Goal: Task Accomplishment & Management: Use online tool/utility

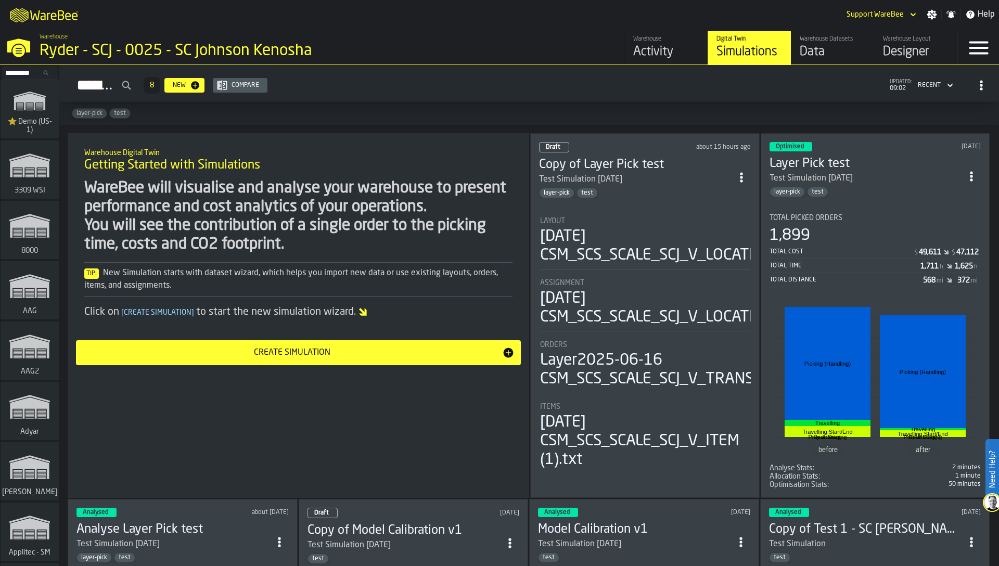
click at [416, 211] on div "WareBee will visualise and analyse your warehouse to present performance and co…" at bounding box center [298, 216] width 428 height 75
click at [327, 135] on div "Warehouse Digital Twin Getting Started with Simulations WareBee will visualise …" at bounding box center [299, 315] width 462 height 365
click at [19, 71] on input "Search..." at bounding box center [30, 72] width 54 height 11
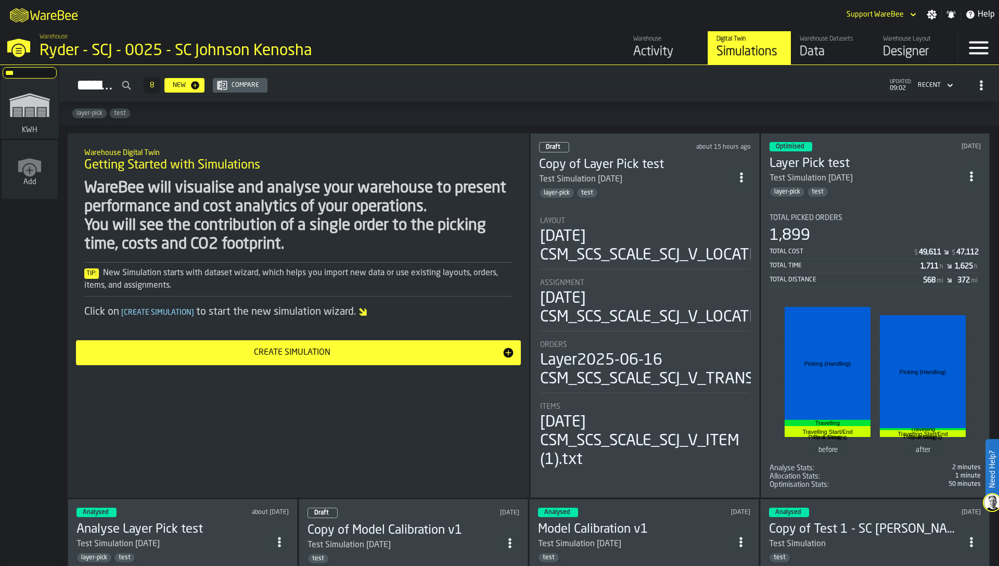
type input "***"
click at [18, 103] on polygon "link-to-/wh/i/4fb45246-3b77-4bb5-b880-c337c3c5facb/simulations" at bounding box center [29, 106] width 39 height 21
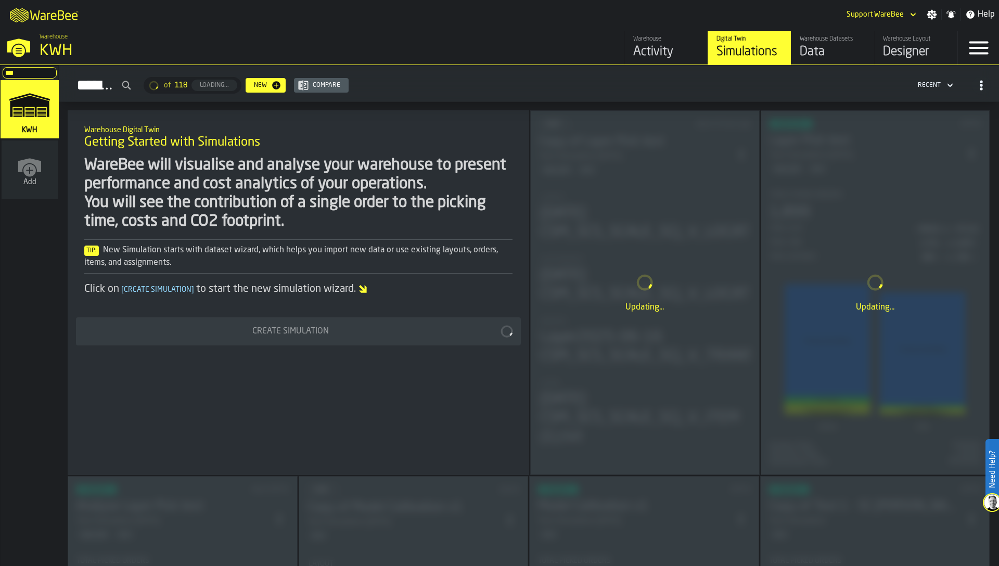
click at [924, 49] on div "Designer" at bounding box center [916, 52] width 66 height 17
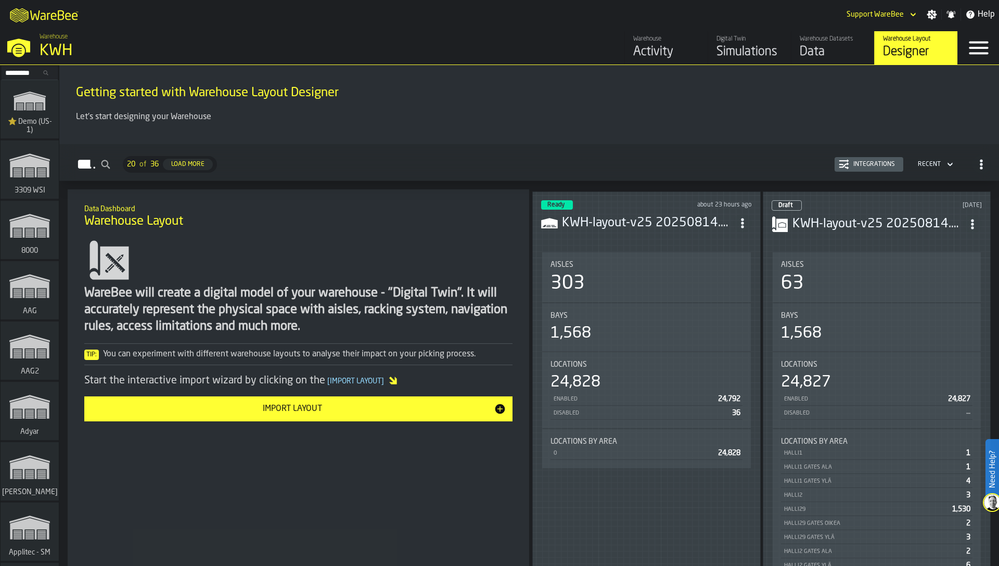
click at [741, 227] on span "ItemListCard-DashboardItemContainer" at bounding box center [742, 223] width 19 height 19
click at [734, 287] on div "Edit in Designer" at bounding box center [718, 290] width 58 height 12
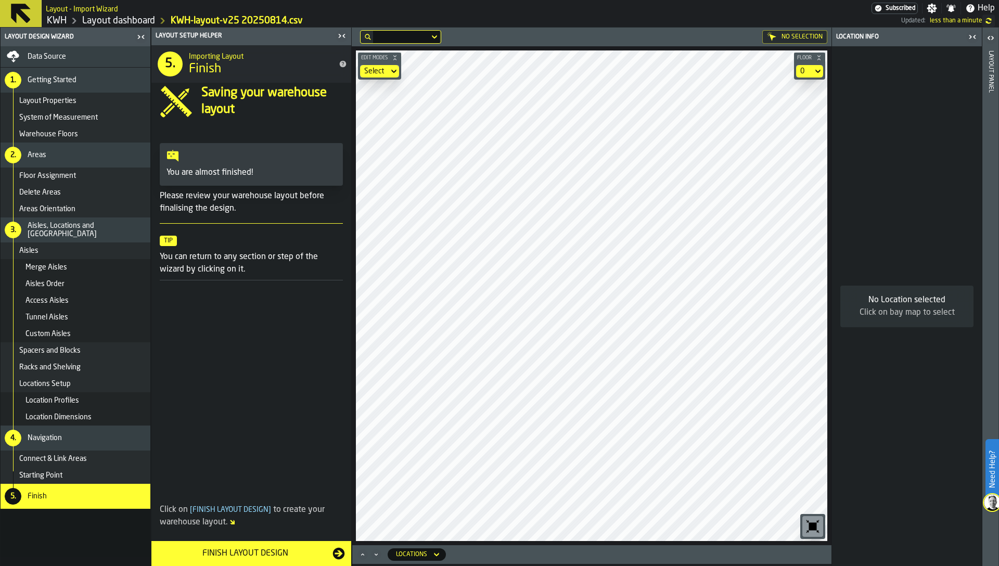
click at [975, 40] on icon "button-toggle-Close me" at bounding box center [973, 37] width 12 height 12
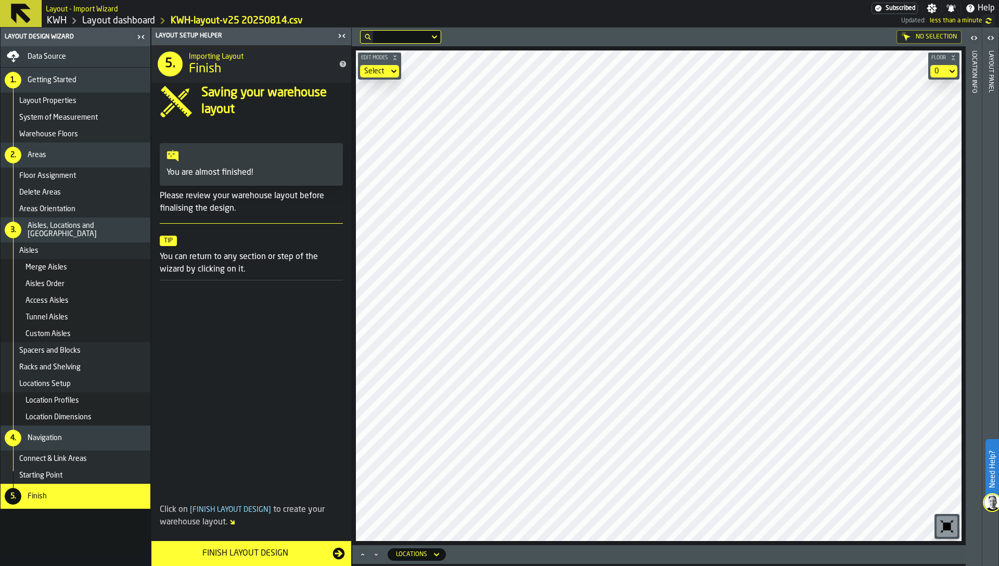
click at [950, 526] on icon "button-toolbar-undefined" at bounding box center [948, 527] width 8 height 8
click at [395, 40] on div at bounding box center [406, 37] width 67 height 12
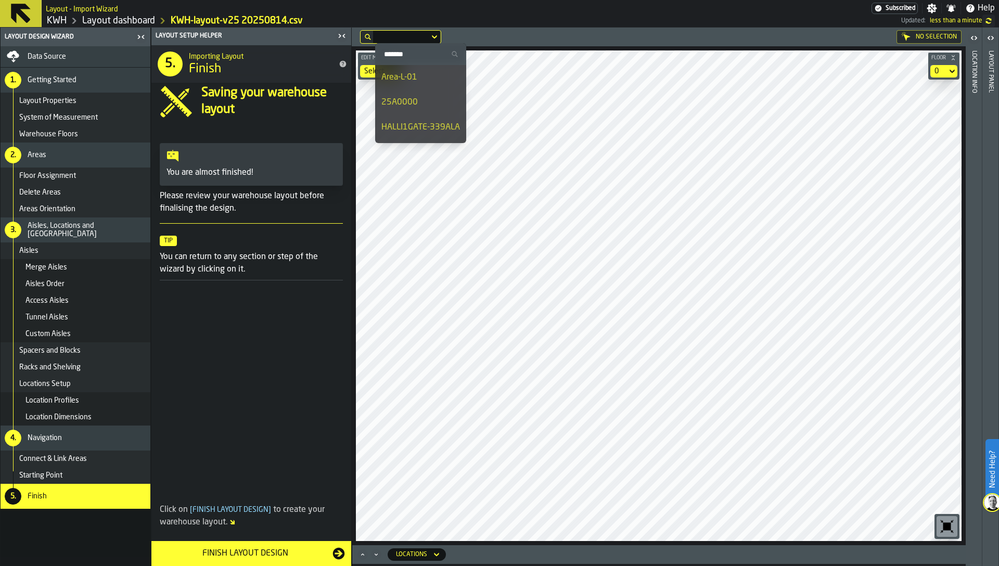
click at [401, 60] on input "Search" at bounding box center [420, 54] width 83 height 14
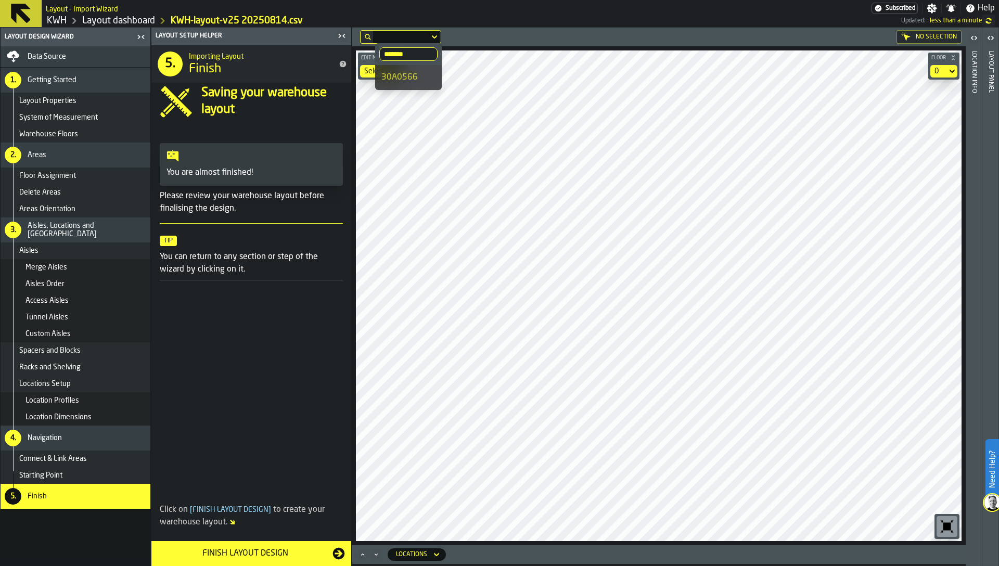
type input "*******"
click at [400, 78] on div "30A0566" at bounding box center [409, 77] width 54 height 12
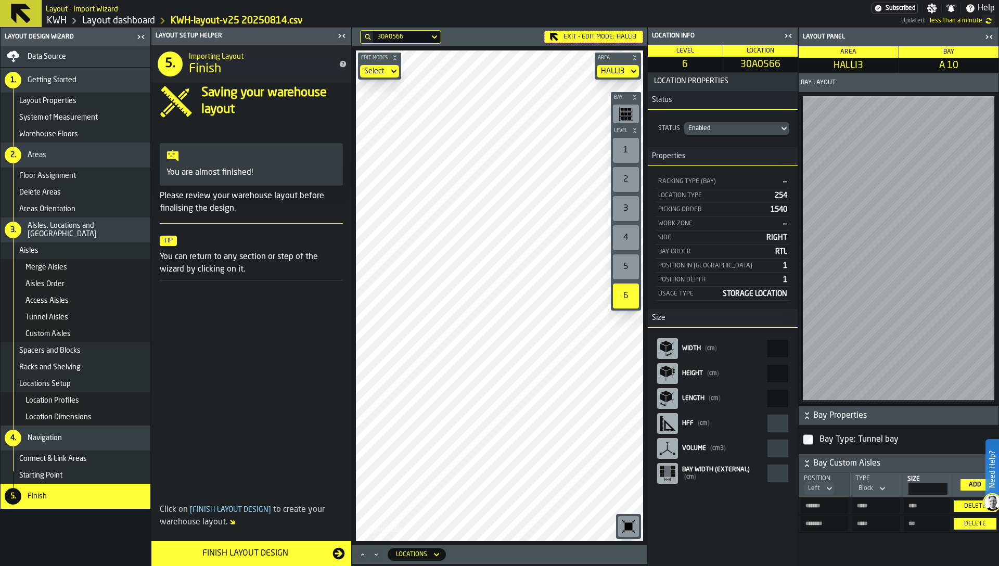
click at [793, 36] on icon "button-toggle-Close me" at bounding box center [788, 36] width 12 height 12
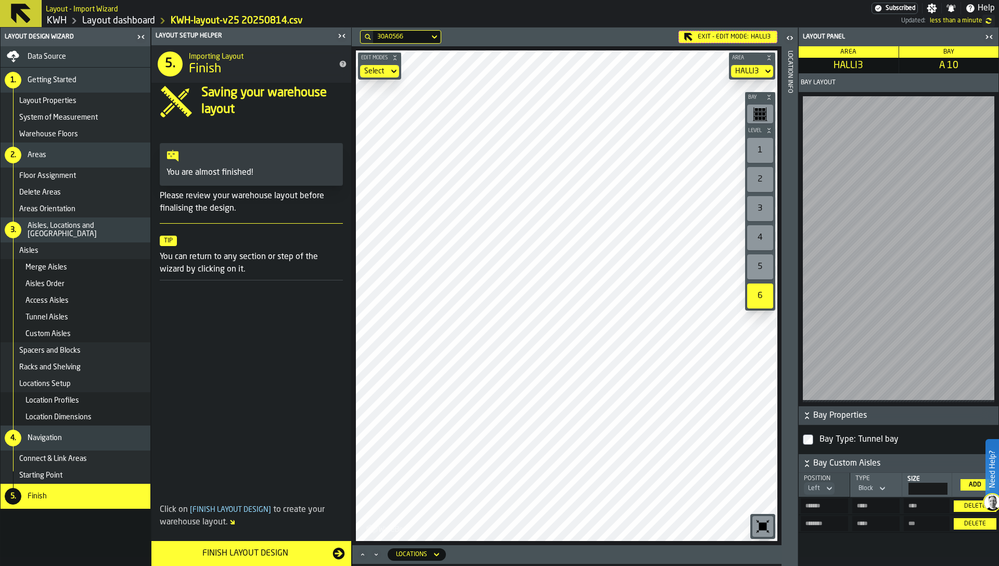
click at [721, 38] on div "Exit - Edit Mode: HALLI3" at bounding box center [728, 37] width 99 height 12
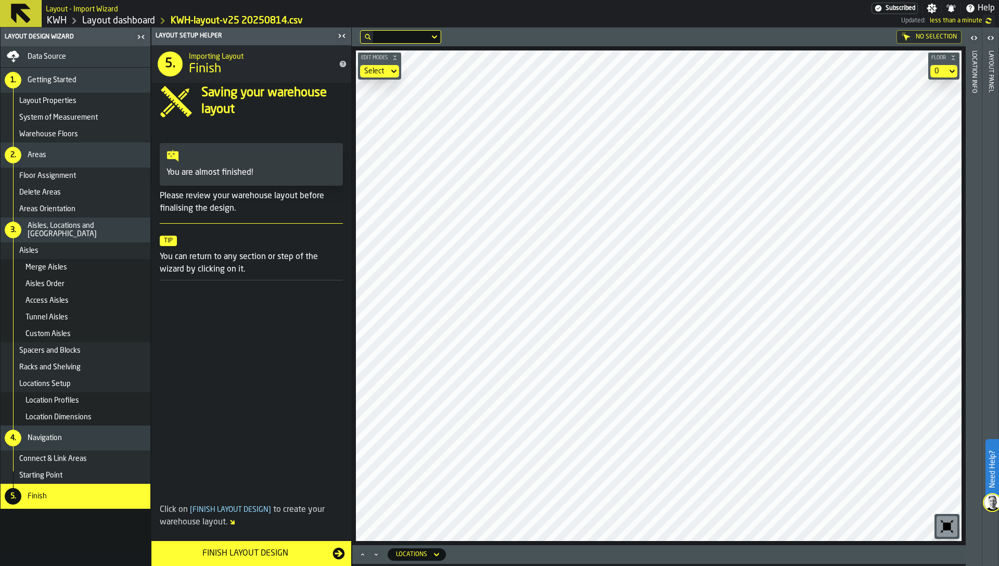
click at [91, 56] on div "Data Source" at bounding box center [87, 57] width 119 height 8
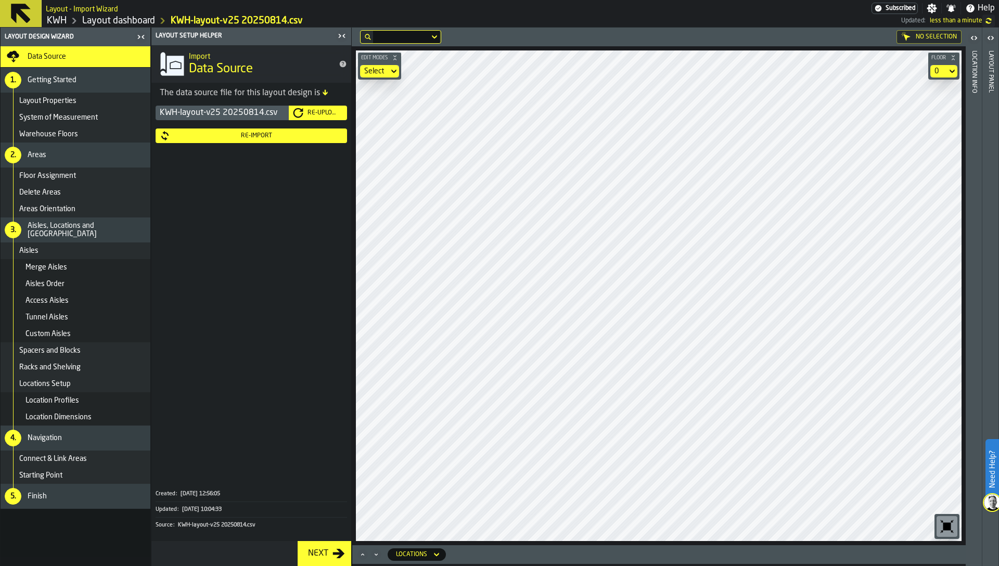
click at [192, 137] on div "Re-Import" at bounding box center [256, 135] width 173 height 7
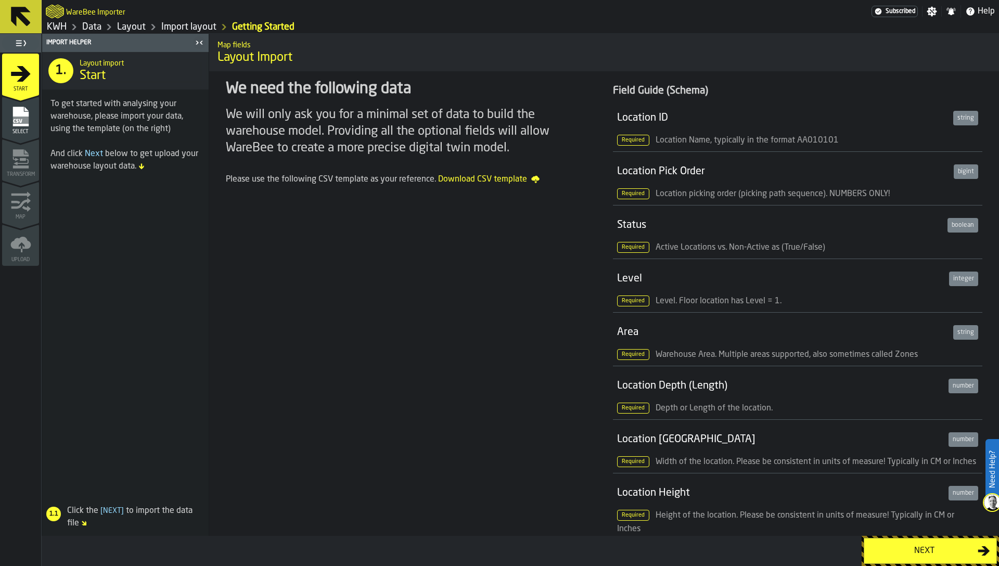
click at [16, 103] on div "Select" at bounding box center [20, 117] width 37 height 35
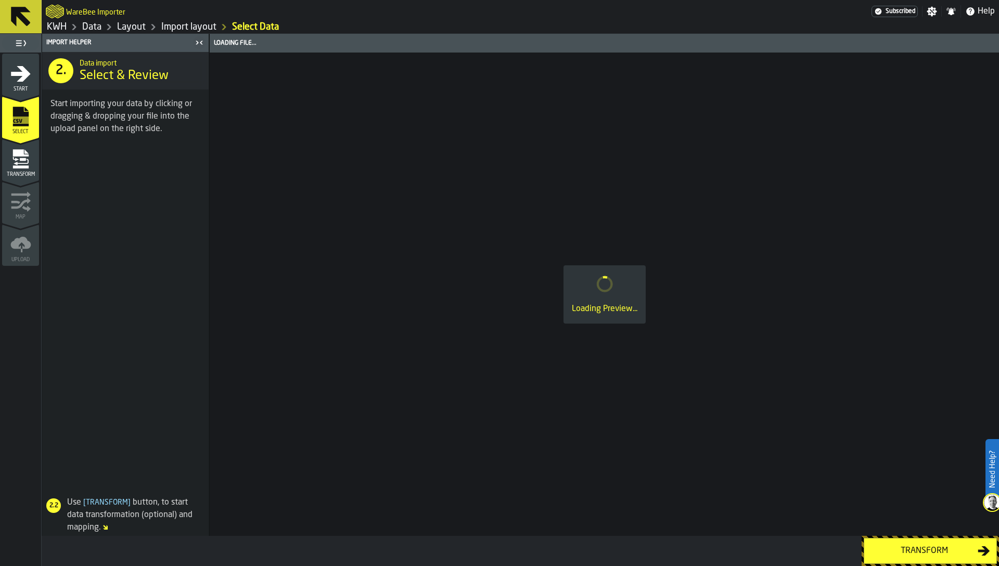
click at [21, 157] on icon "menu Transform" at bounding box center [20, 159] width 21 height 21
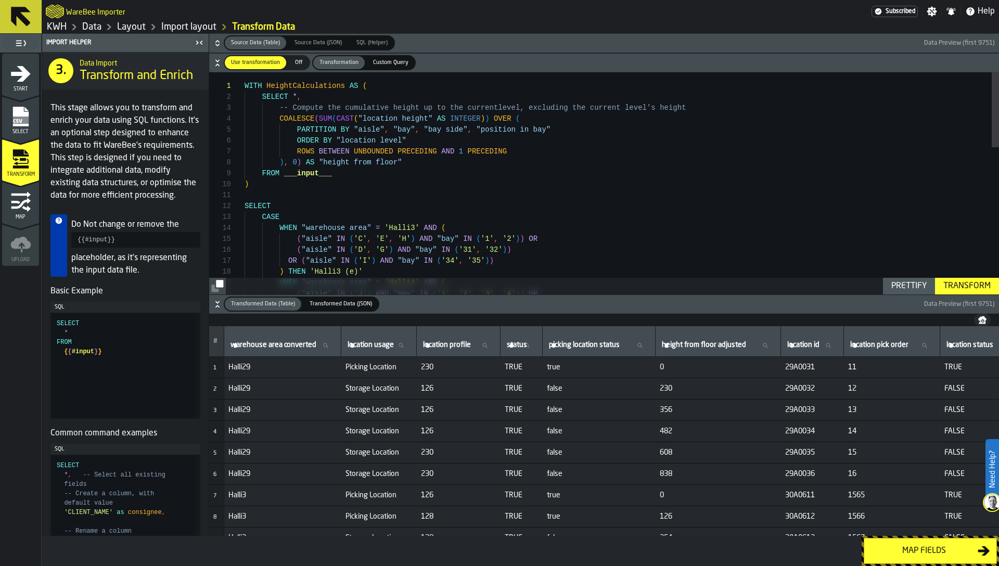
click at [303, 173] on div "WITH HeightCalculations AS ( SELECT * , -- Compute the cumulative height up to …" at bounding box center [622, 400] width 755 height 656
click at [338, 201] on div "WITH HeightCalculations AS ( SELECT * , -- Compute the cumulative height up to …" at bounding box center [622, 400] width 755 height 656
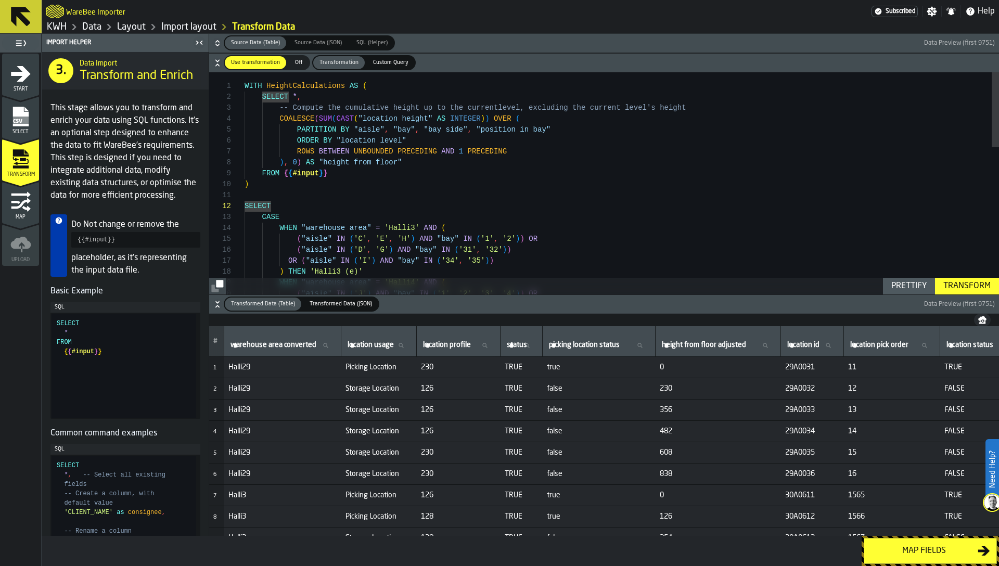
click at [215, 304] on icon "button-" at bounding box center [217, 304] width 10 height 10
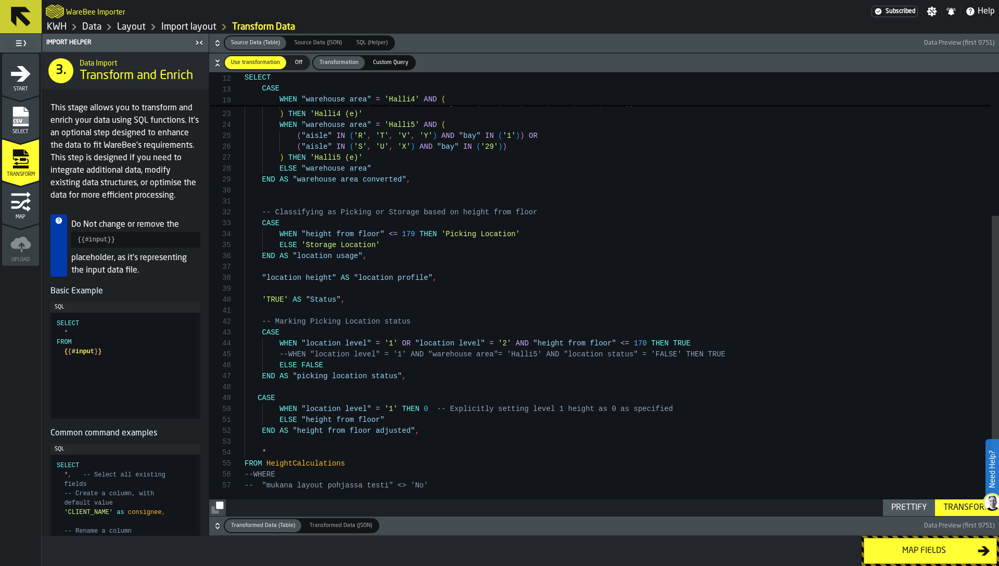
click at [266, 295] on div "WHEN "warehouse area" = 'Halli4' AND ( ( "aisle" IN ( 'J' ) AND "bay" IN ( '1' …" at bounding box center [622, 188] width 755 height 656
click at [286, 300] on div "WHEN "warehouse area" = 'Halli4' AND ( ( "aisle" IN ( 'J' ) AND "bay" IN ( '1' …" at bounding box center [622, 188] width 755 height 656
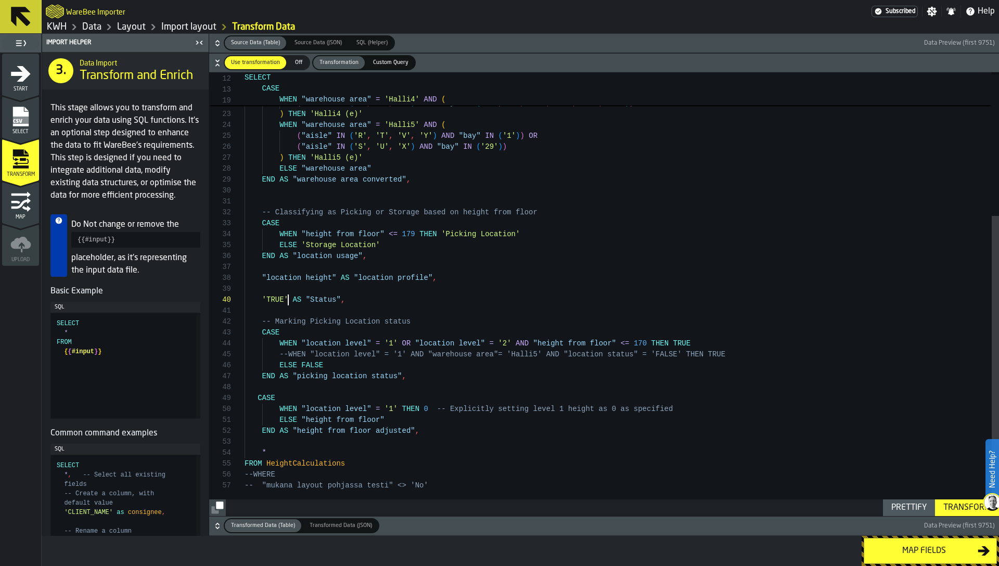
click at [286, 300] on div "WHEN "warehouse area" = 'Halli4' AND ( ( "aisle" IN ( 'J' ) AND "bay" IN ( '1' …" at bounding box center [622, 188] width 755 height 656
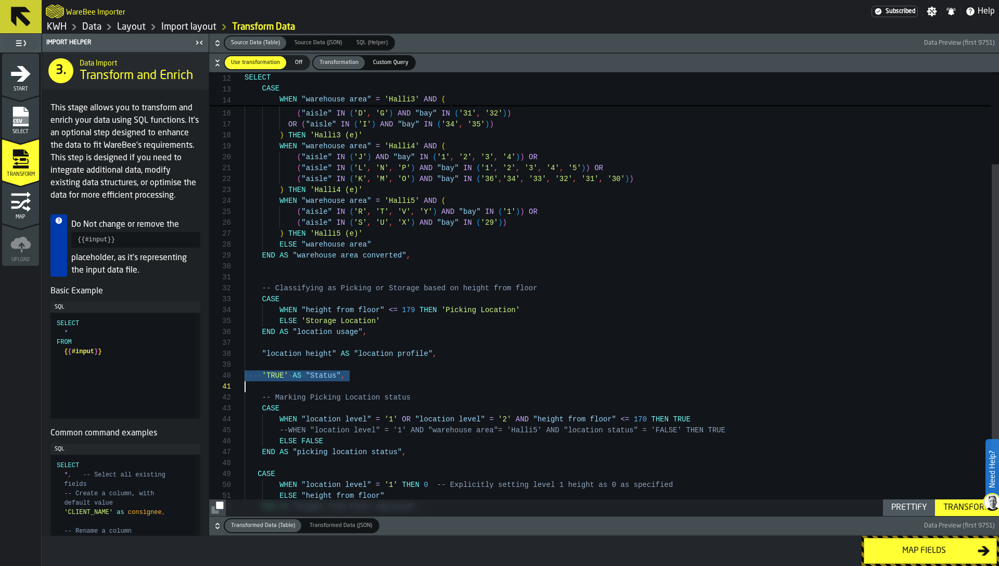
type textarea "**********"
click at [320, 449] on div "WHEN "warehouse area" = 'Halli4' AND ( ( "aisle" IN ( 'J' ) AND "bay" IN ( '1' …" at bounding box center [622, 264] width 755 height 656
click at [214, 44] on icon "button-" at bounding box center [217, 43] width 10 height 10
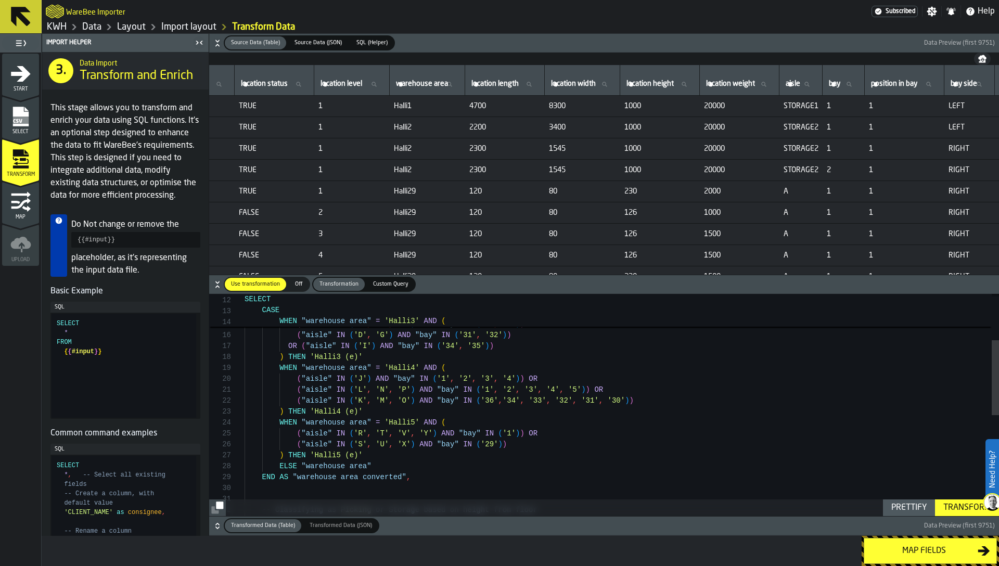
scroll to position [0, 148]
click at [330, 41] on span "Source Data (JSON)" at bounding box center [318, 43] width 56 height 9
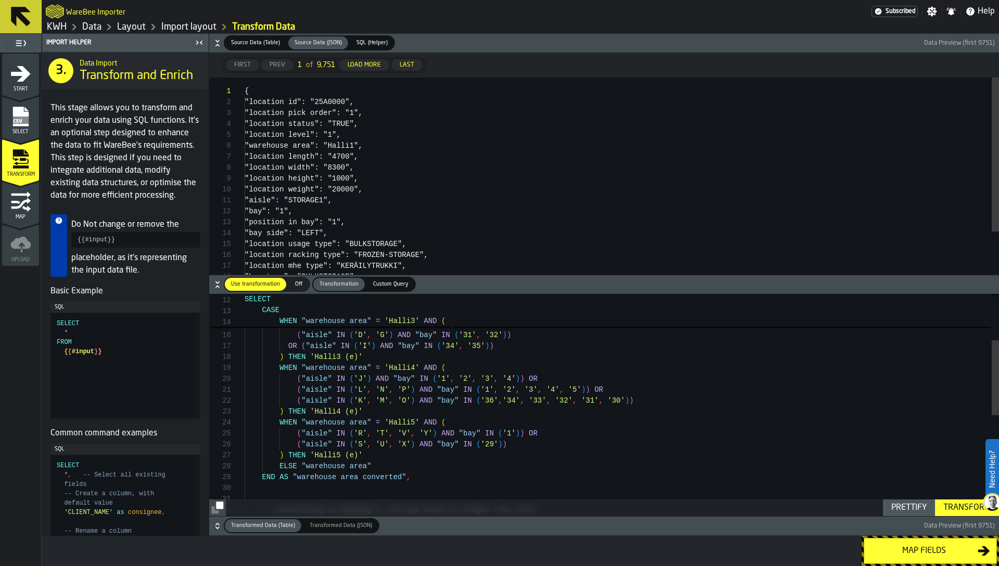
type textarea "**********"
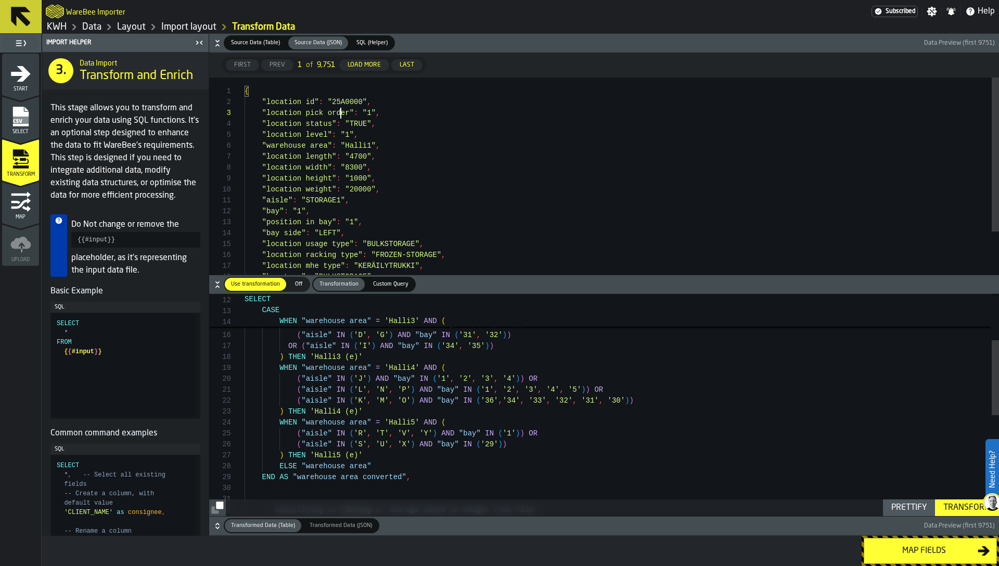
click at [350, 134] on div "{ "location id" : "25A0000" , "location pick order" : "1" , "location status" :…" at bounding box center [622, 204] width 755 height 252
type textarea "*"
type textarea "**********"
type textarea "**"
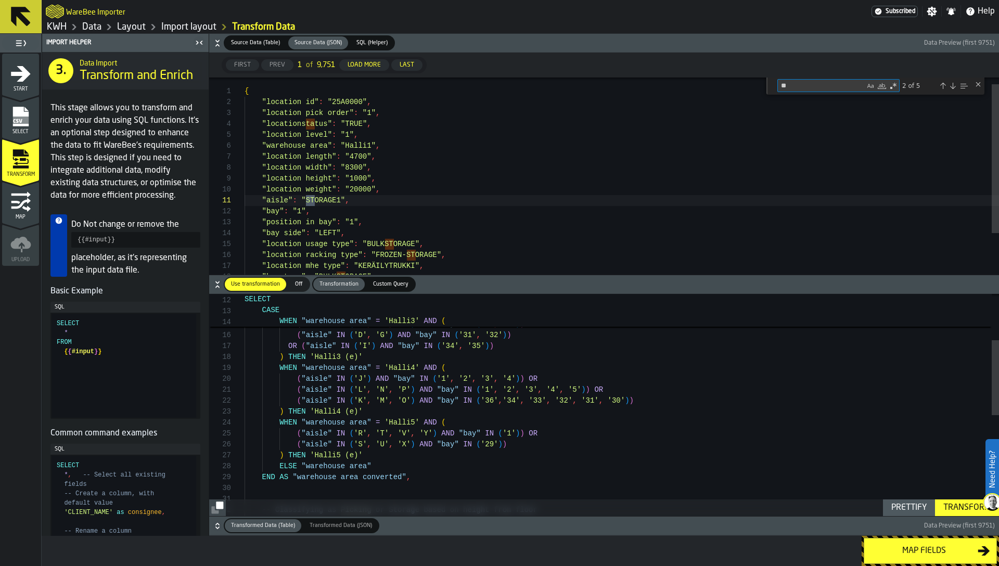
type textarea "**********"
type textarea "******"
click at [335, 393] on div "WHEN "warehouse area" = 'Halli4' AND ( ( "aisle" IN ( 'J' ) AND "bay" IN ( '1' …" at bounding box center [622, 486] width 755 height 656
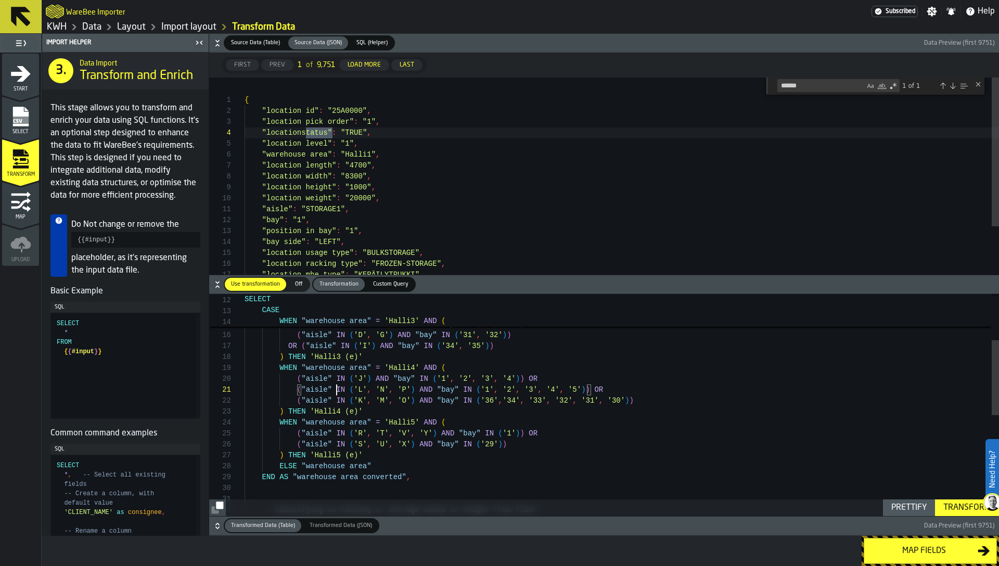
scroll to position [0, 0]
click at [217, 41] on icon "button-" at bounding box center [217, 41] width 4 height 3
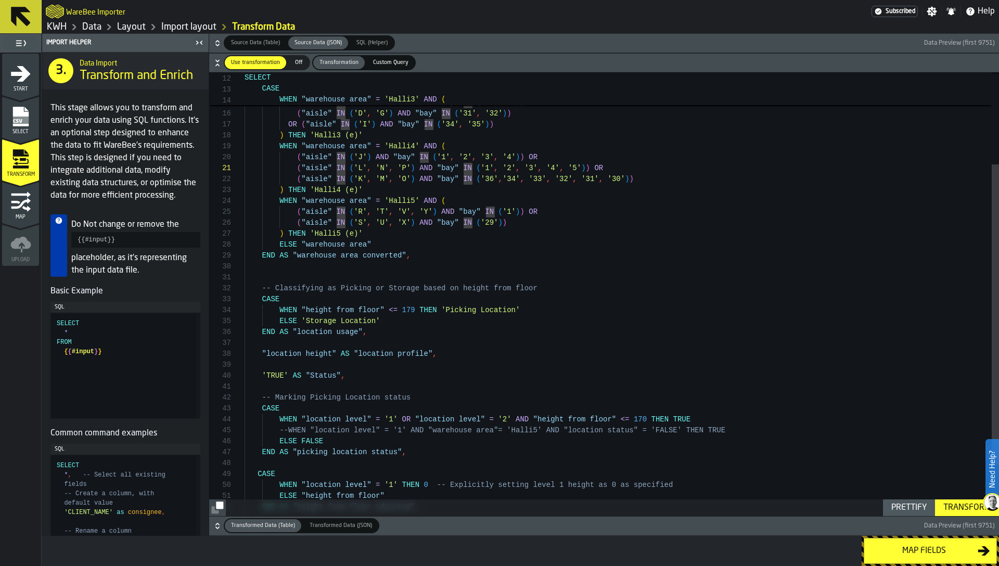
click at [350, 363] on div "WHEN "warehouse area" = 'Halli4' AND ( ( "aisle" IN ( 'J' ) AND "bay" IN ( '1' …" at bounding box center [622, 264] width 755 height 656
click at [352, 374] on div "WHEN "warehouse area" = 'Halli4' AND ( ( "aisle" IN ( 'J' ) AND "bay" IN ( '1' …" at bounding box center [622, 264] width 755 height 656
type textarea "**********"
click at [10, 204] on icon "menu Map" at bounding box center [20, 202] width 21 height 21
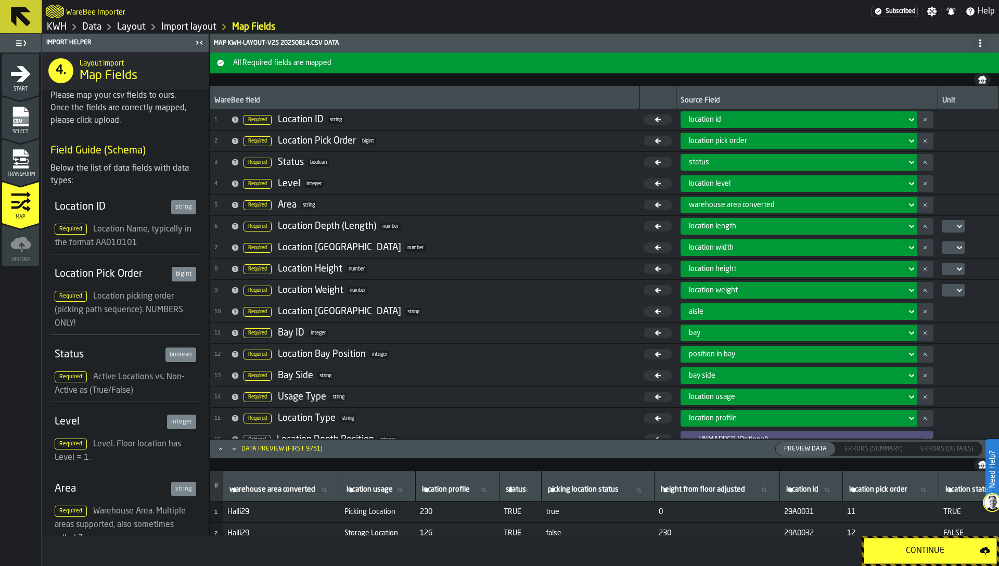
click at [689, 163] on span "status" at bounding box center [699, 162] width 20 height 8
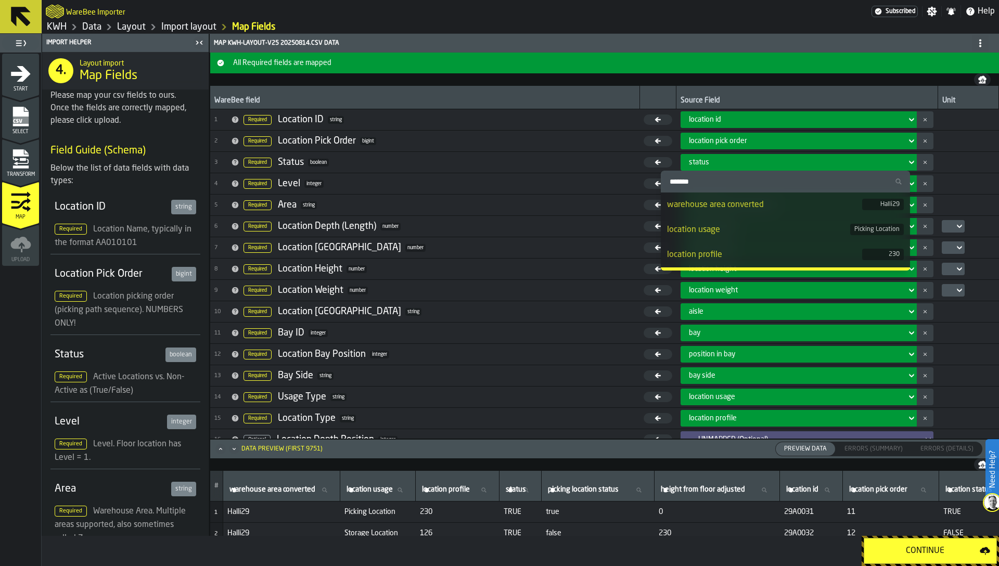
click at [694, 179] on input "Search" at bounding box center [785, 182] width 241 height 14
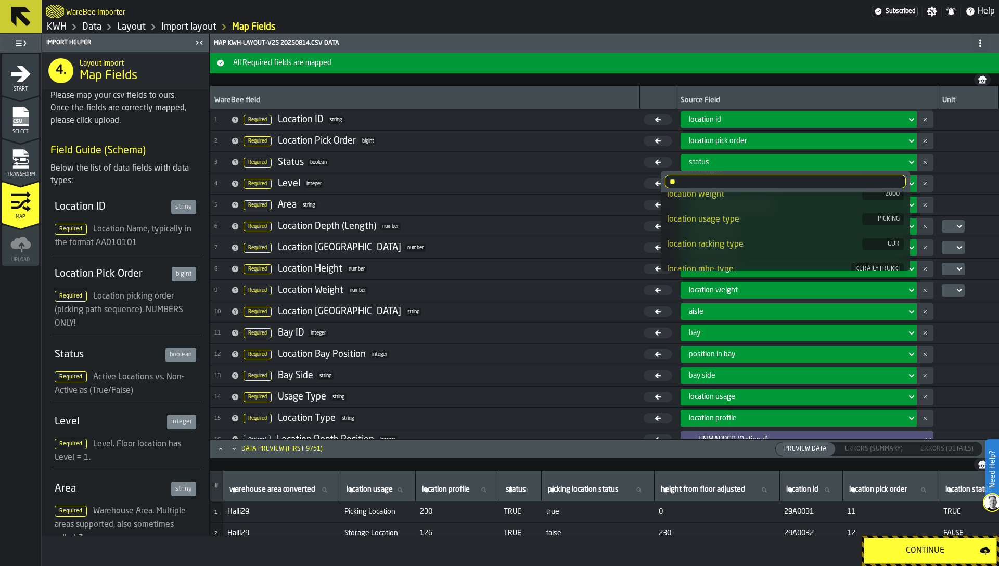
scroll to position [284, 0]
click at [712, 182] on input "**" at bounding box center [785, 182] width 241 height 14
type input "******"
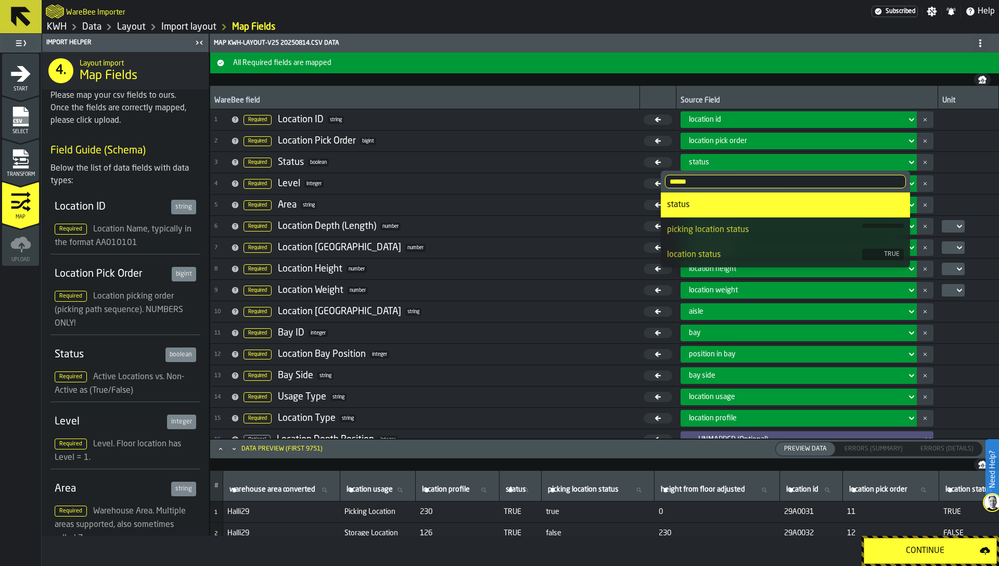
scroll to position [0, 0]
click at [644, 201] on icon at bounding box center [658, 205] width 28 height 10
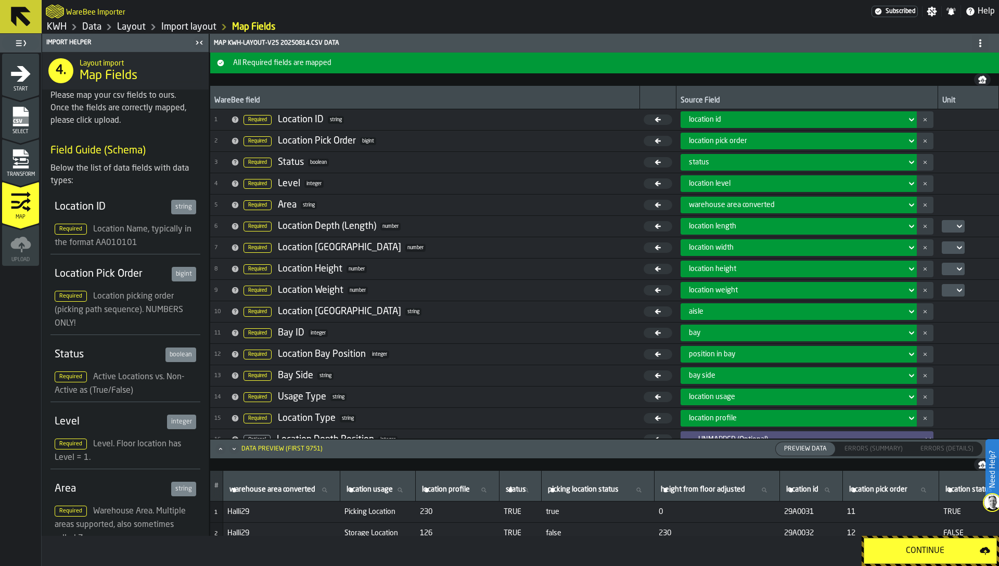
click at [689, 164] on span "status" at bounding box center [699, 162] width 20 height 8
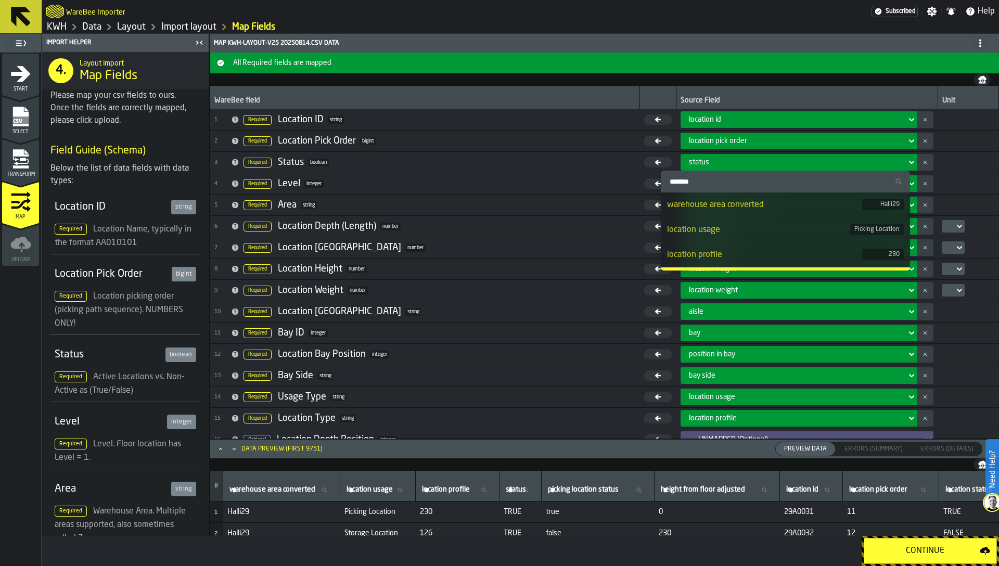
click at [688, 183] on input "Search" at bounding box center [785, 182] width 241 height 14
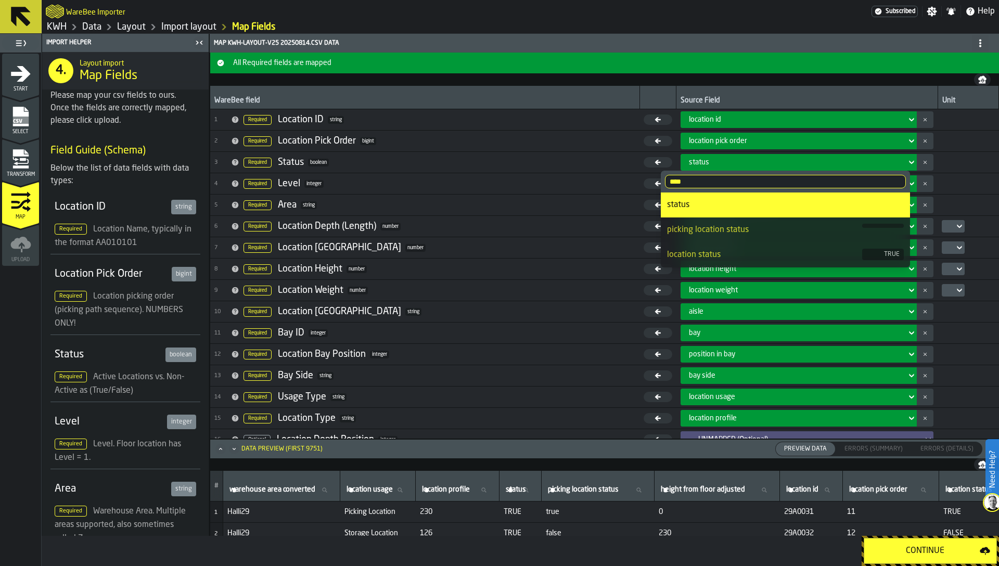
type input "****"
click at [708, 256] on div "location status" at bounding box center [764, 255] width 195 height 12
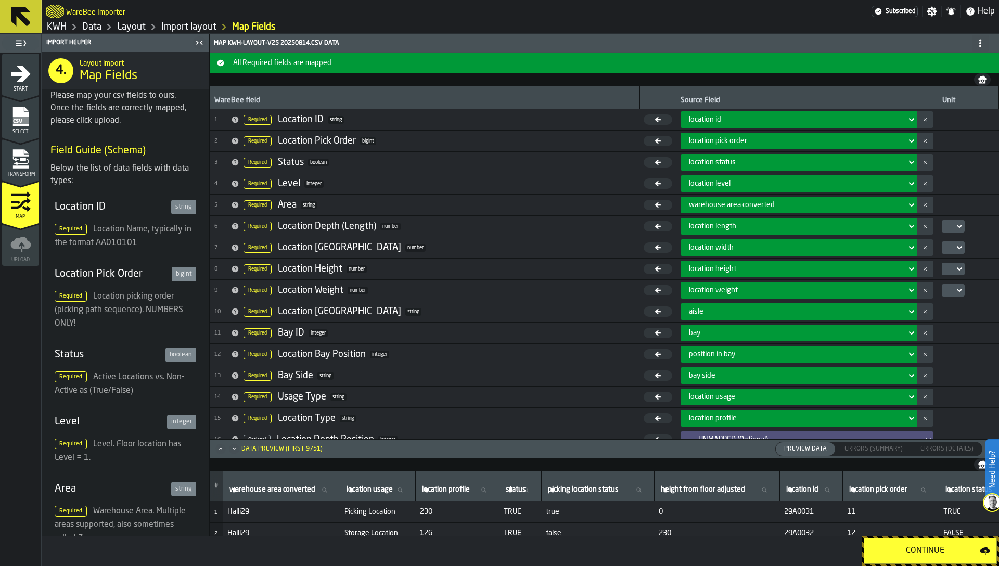
click at [689, 161] on span "location status" at bounding box center [712, 162] width 47 height 8
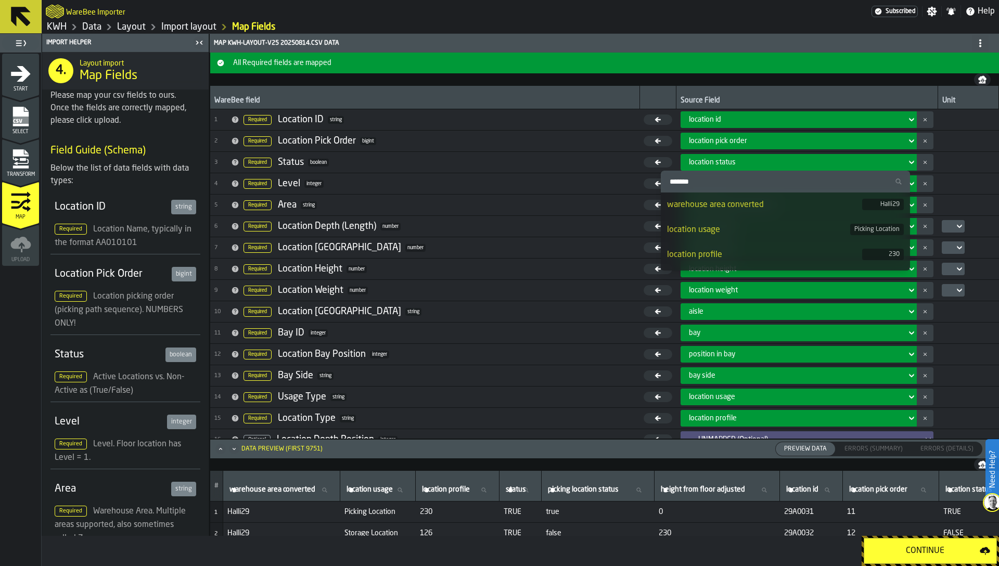
click at [687, 187] on input "Search" at bounding box center [785, 182] width 241 height 14
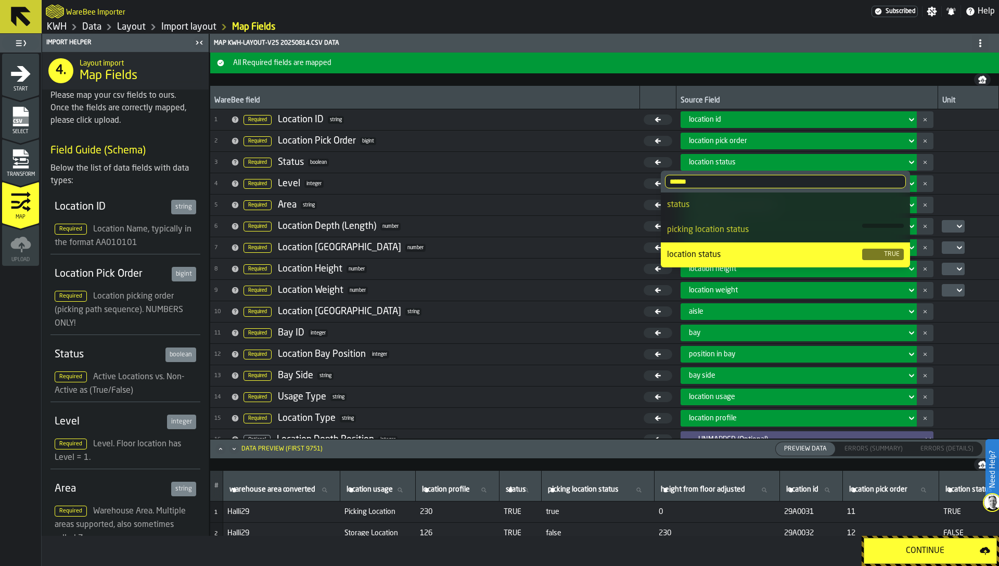
type input "******"
click at [703, 253] on div "location status" at bounding box center [764, 255] width 195 height 12
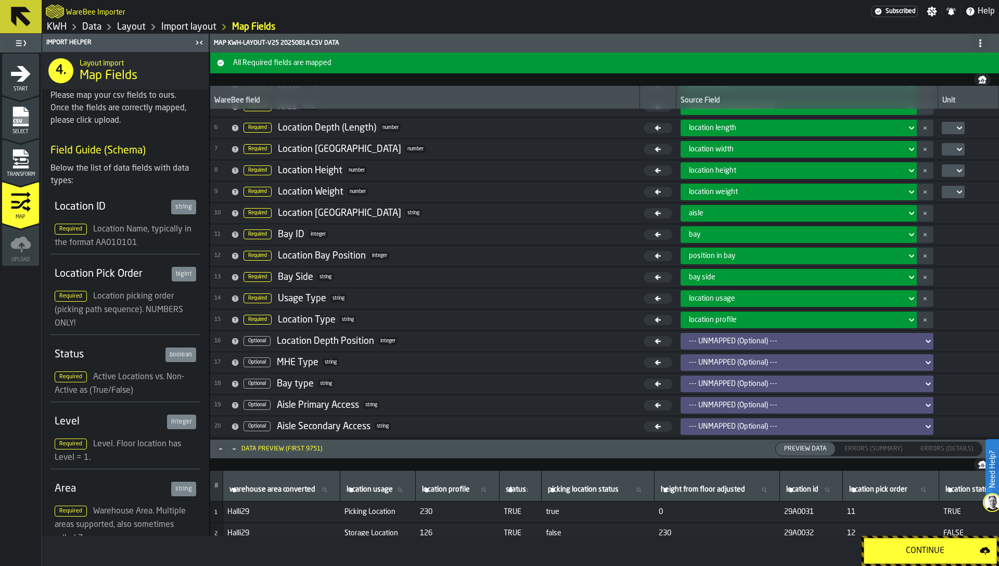
scroll to position [119, 0]
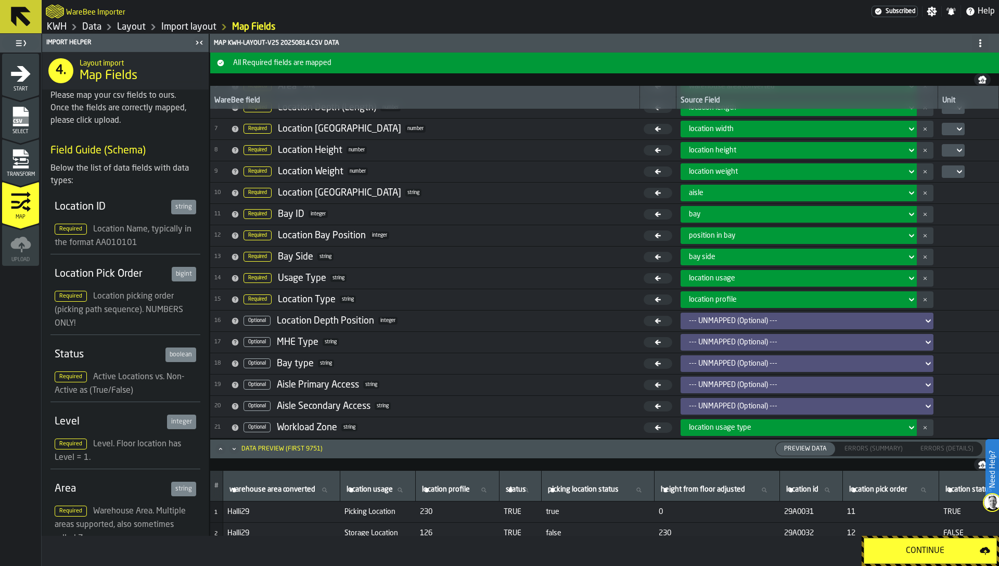
click at [911, 551] on div "Continue" at bounding box center [925, 551] width 109 height 12
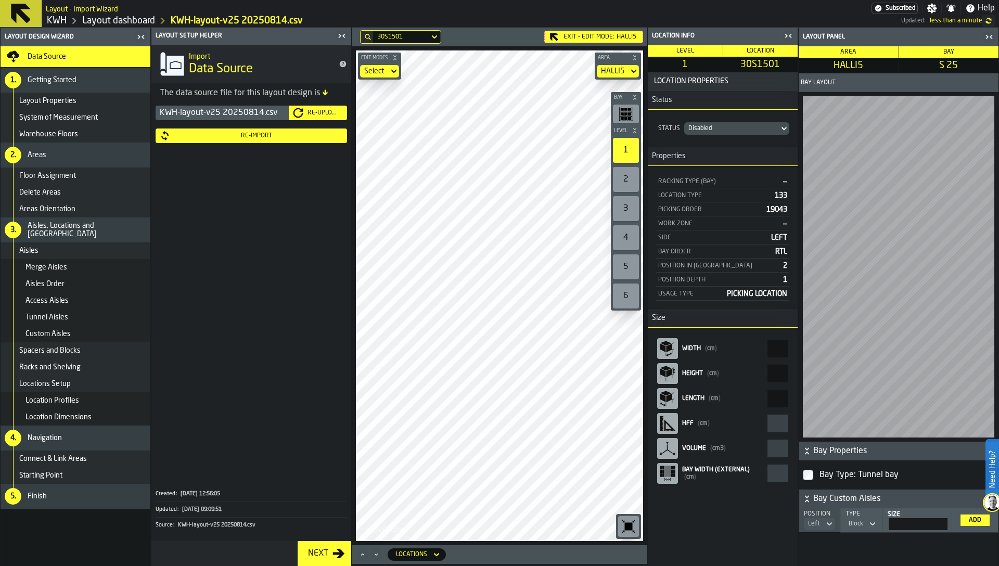
click at [344, 37] on icon "button-toggle-Close me" at bounding box center [343, 36] width 3 height 4
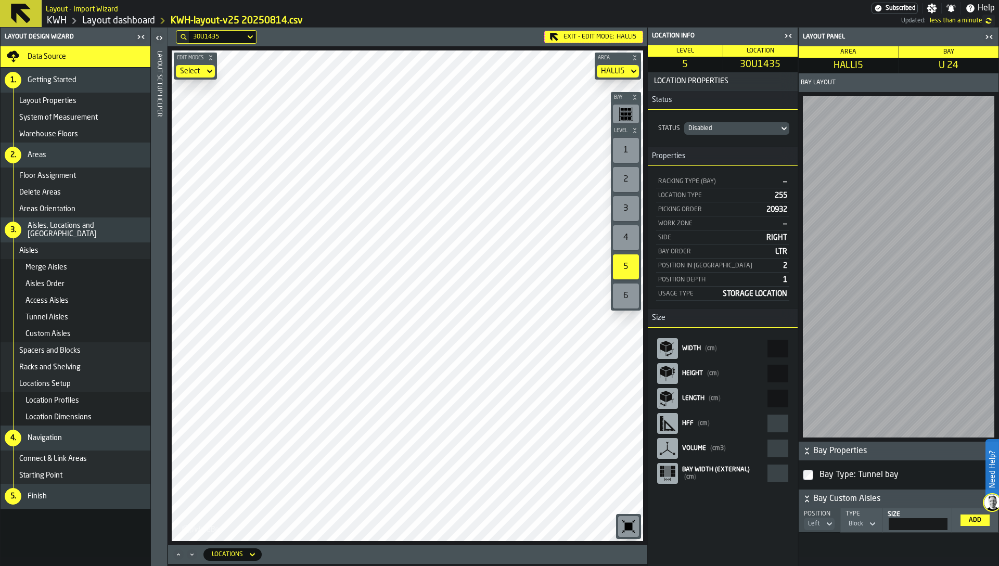
click at [745, 511] on div "Location Properties Status Status Disabled Properties Racking Type (Bay) — Loca…" at bounding box center [723, 319] width 150 height 494
click at [163, 74] on header "Layout Setup Helper" at bounding box center [159, 297] width 16 height 539
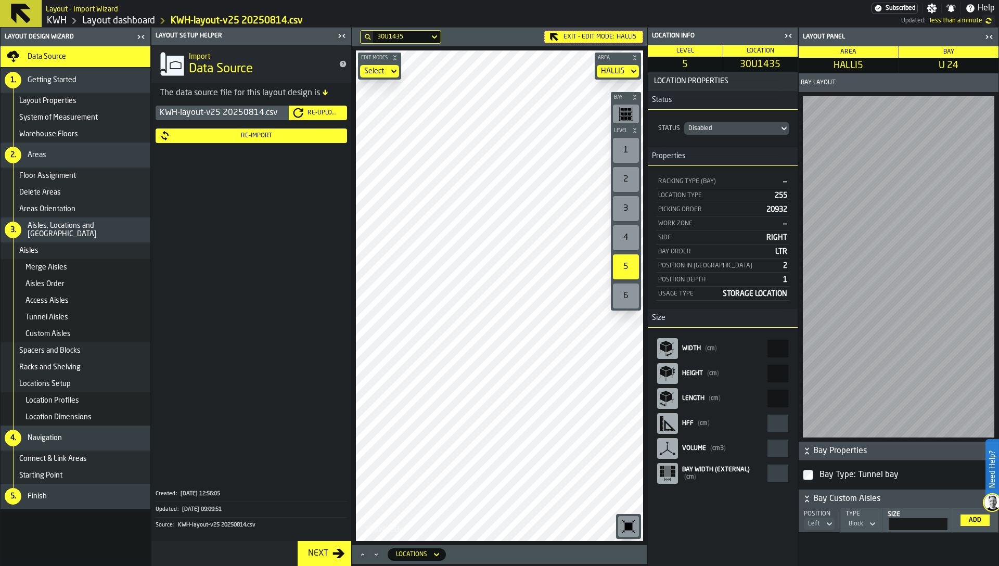
click at [236, 136] on div "Re-Import" at bounding box center [256, 135] width 173 height 7
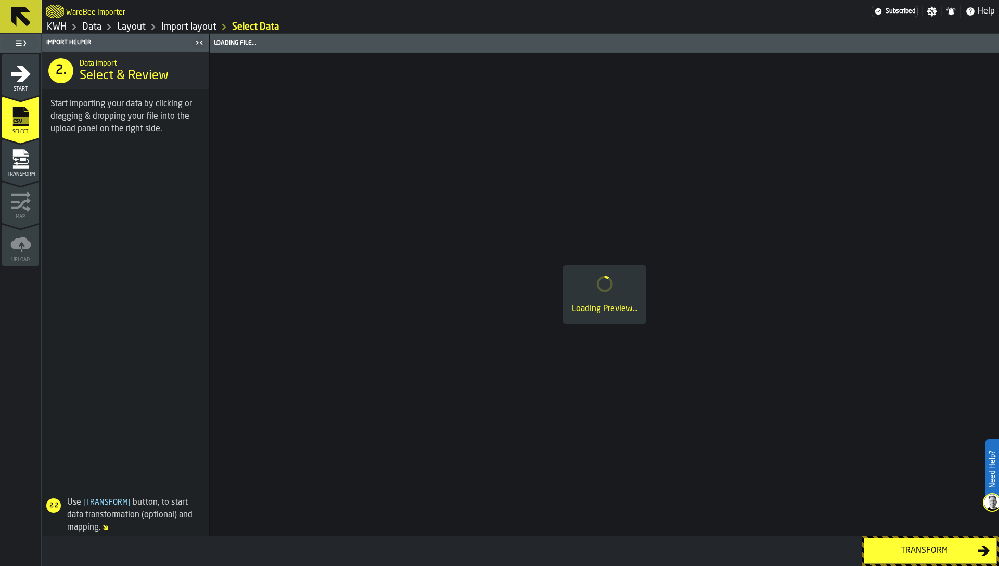
click at [7, 154] on div "Transform" at bounding box center [20, 163] width 37 height 29
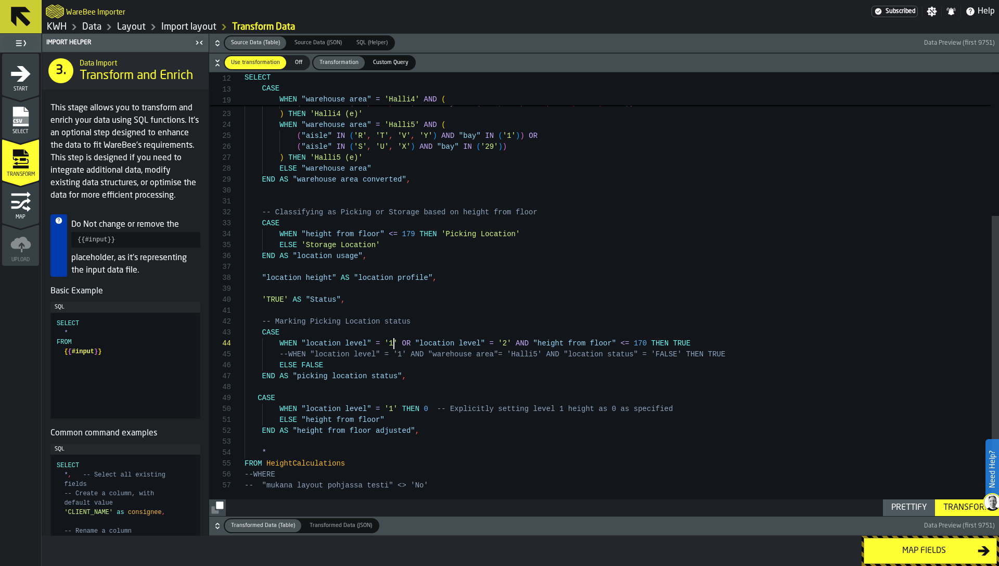
scroll to position [33, 0]
click at [394, 349] on div "WHEN "warehouse area" = 'Halli4' AND ( ( "aisle" IN ( 'J' ) AND "bay" IN ( '1' …" at bounding box center [622, 188] width 755 height 656
type textarea "**********"
click at [350, 243] on div "WHEN "warehouse area" = 'Halli4' AND ( ( "aisle" IN ( 'J' ) AND "bay" IN ( '1' …" at bounding box center [622, 188] width 755 height 656
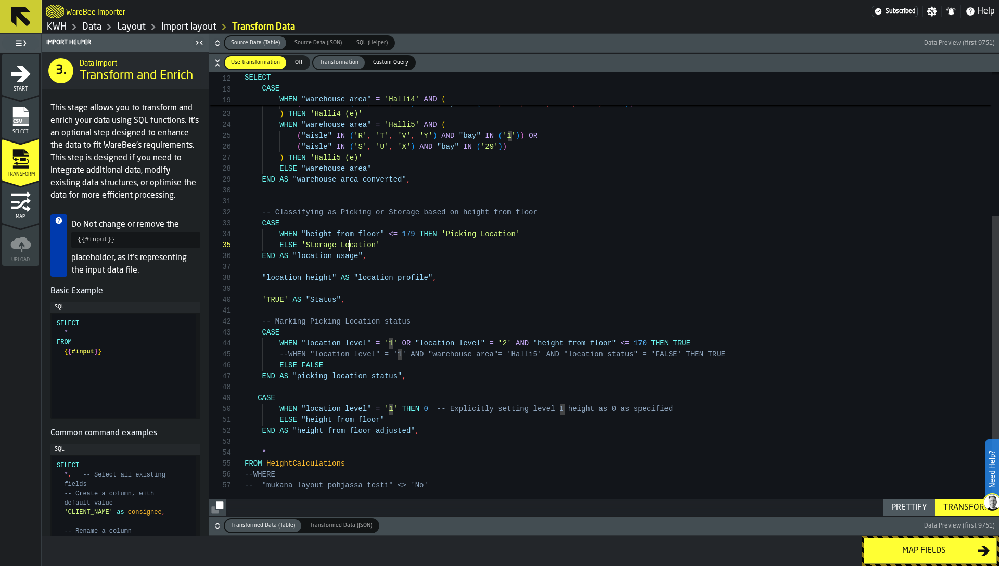
scroll to position [44, 0]
click at [350, 243] on div "WHEN "warehouse area" = 'Halli4' AND ( ( "aisle" IN ( 'J' ) AND "bay" IN ( '1' …" at bounding box center [622, 188] width 755 height 656
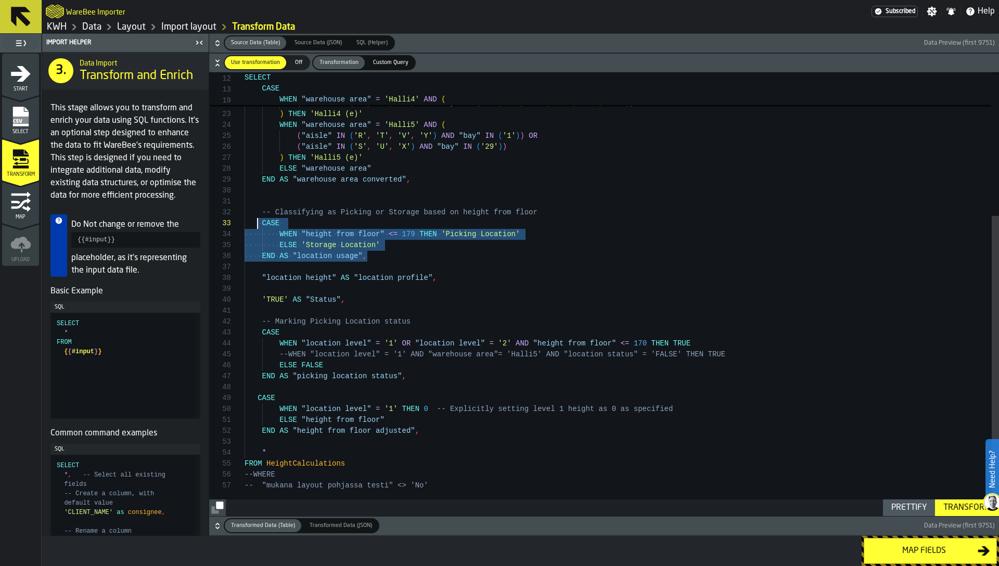
scroll to position [11, 0]
drag, startPoint x: 375, startPoint y: 259, endPoint x: 255, endPoint y: 217, distance: 127.4
click at [255, 217] on div "WHEN "warehouse area" = 'Halli4' AND ( ( "aisle" IN ( 'J' ) AND "bay" IN ( '1' …" at bounding box center [622, 188] width 755 height 656
click at [293, 262] on div "WHEN "warehouse area" = 'Halli4' AND ( ( "aisle" IN ( 'J' ) AND "bay" IN ( '1' …" at bounding box center [622, 188] width 755 height 656
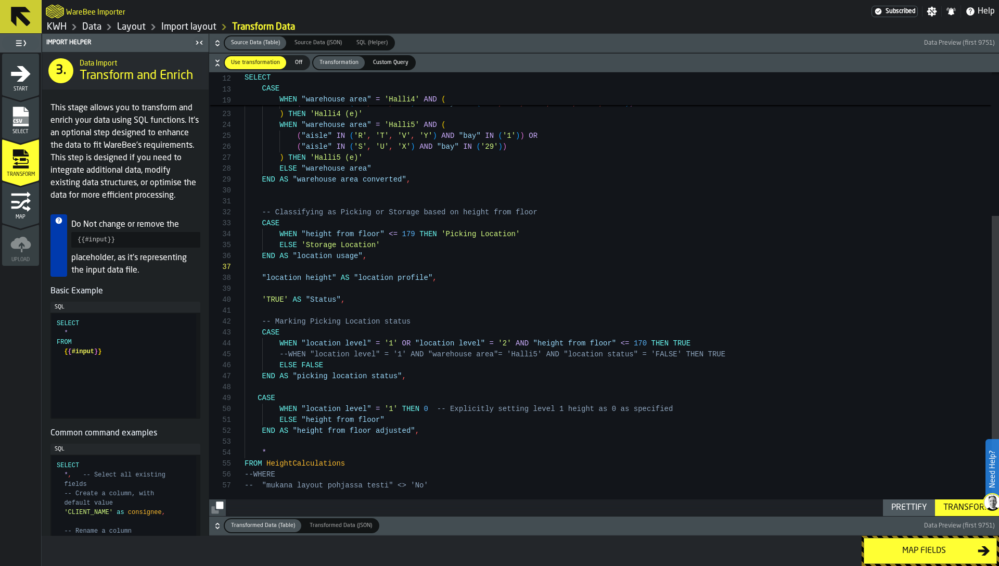
click at [300, 244] on div "WHEN "warehouse area" = 'Halli4' AND ( ( "aisle" IN ( 'J' ) AND "bay" IN ( '1' …" at bounding box center [622, 188] width 755 height 656
drag, startPoint x: 442, startPoint y: 231, endPoint x: 537, endPoint y: 233, distance: 94.8
click at [537, 233] on div "WHEN "warehouse area" = 'Halli4' AND ( ( "aisle" IN ( 'J' ) AND "bay" IN ( '1' …" at bounding box center [622, 188] width 755 height 656
click at [26, 200] on icon "menu Map" at bounding box center [20, 203] width 19 height 11
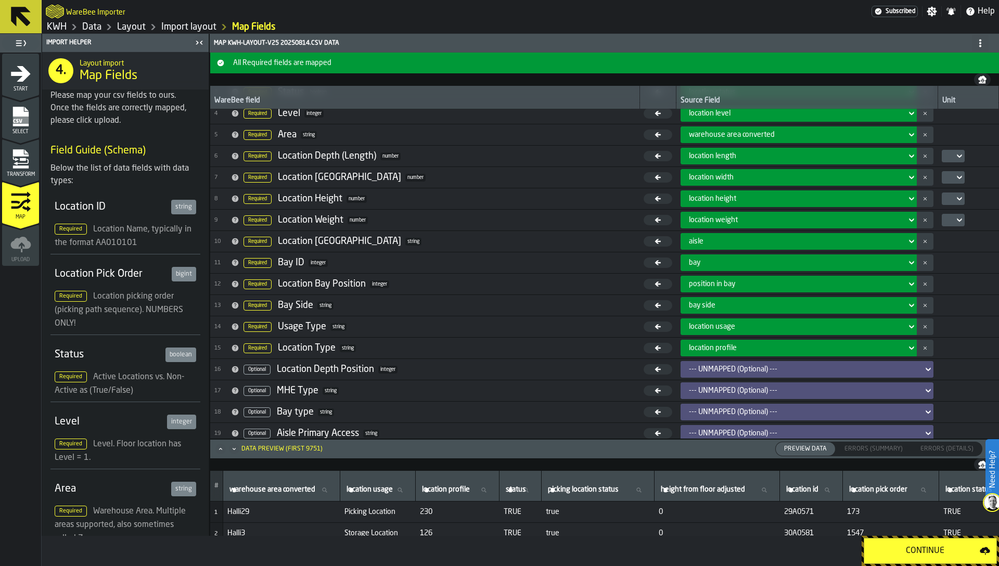
scroll to position [60, 0]
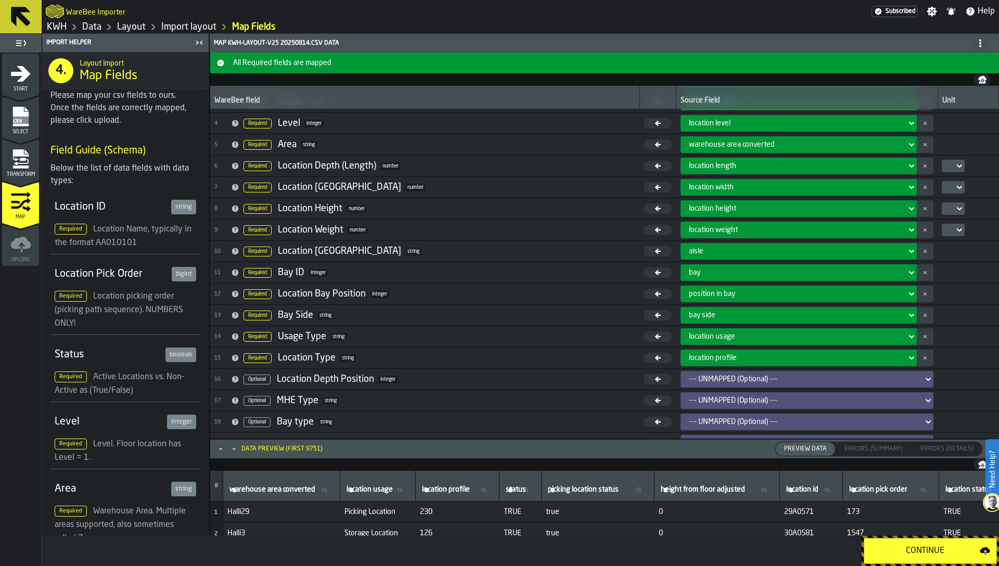
click at [24, 157] on icon "menu Transform" at bounding box center [20, 159] width 21 height 21
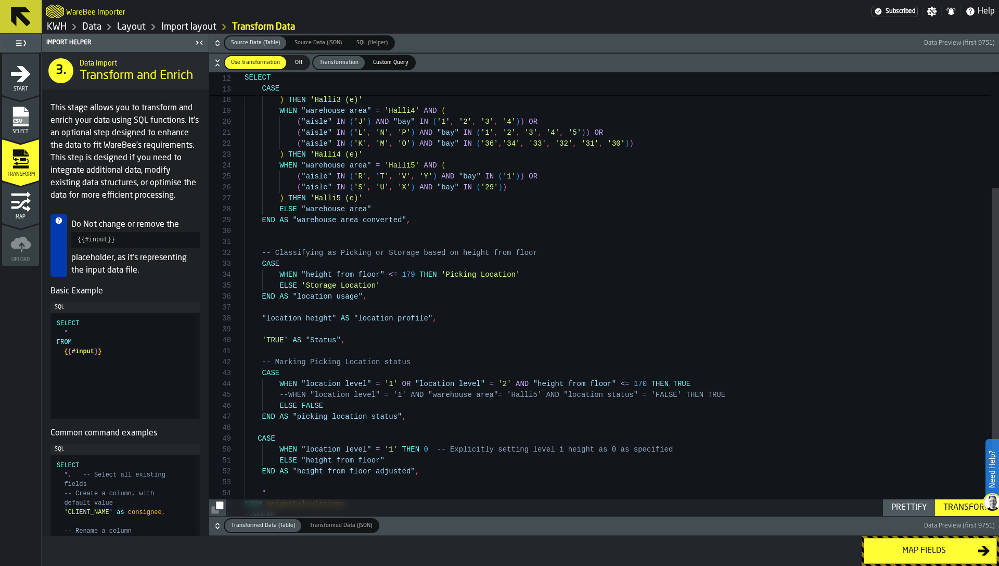
scroll to position [33, 0]
click at [412, 275] on div "( "aisle" IN ( 'C' , 'E' , 'H' ) AND "bay" IN ( '1' , '2' ) ) OR ( "aisle" IN (…" at bounding box center [622, 229] width 755 height 656
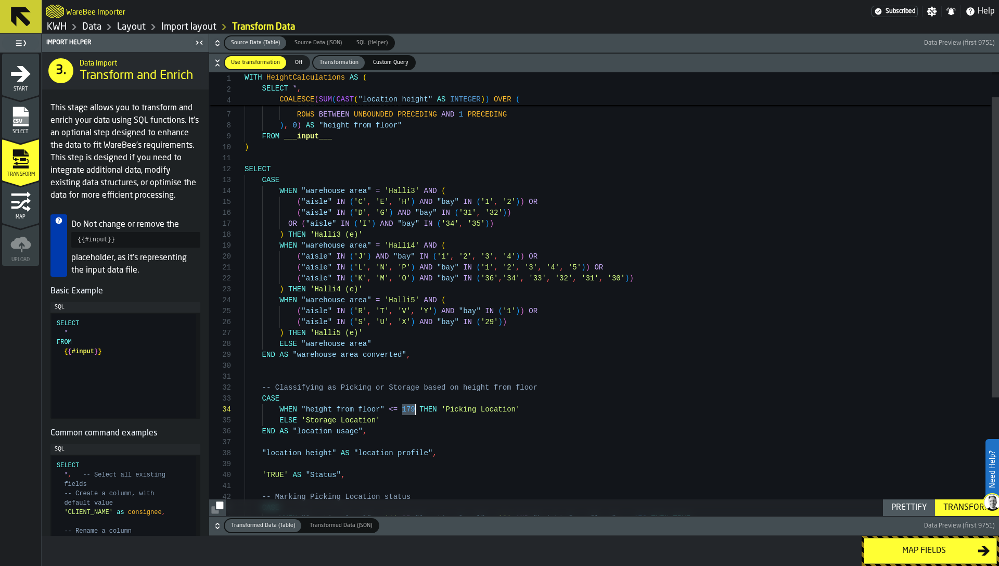
scroll to position [55, 0]
click at [376, 430] on div "( "aisle" IN ( 'C' , 'E' , 'H' ) AND "bay" IN ( '1' , '2' ) ) OR ( "aisle" IN (…" at bounding box center [622, 363] width 755 height 656
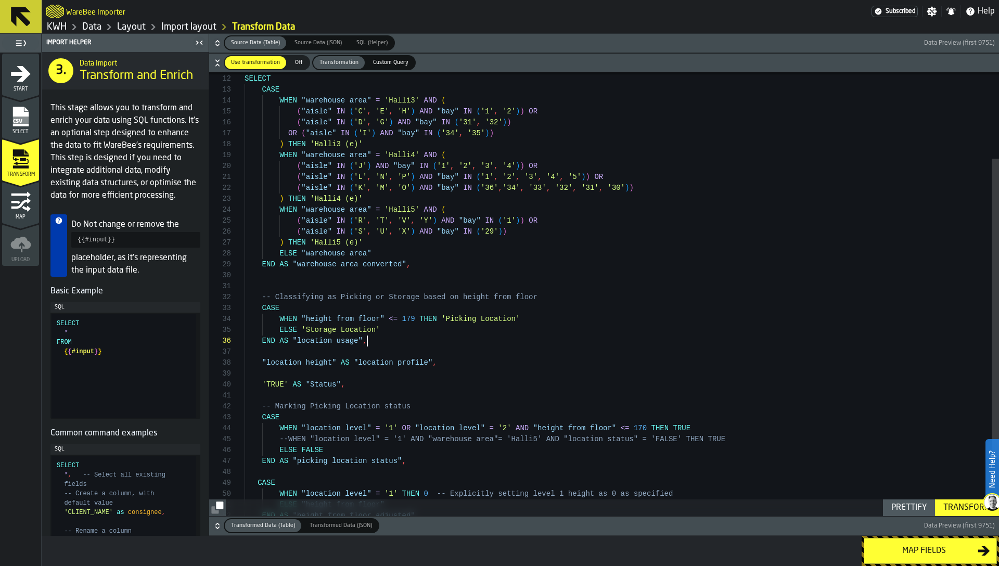
type textarea "**********"
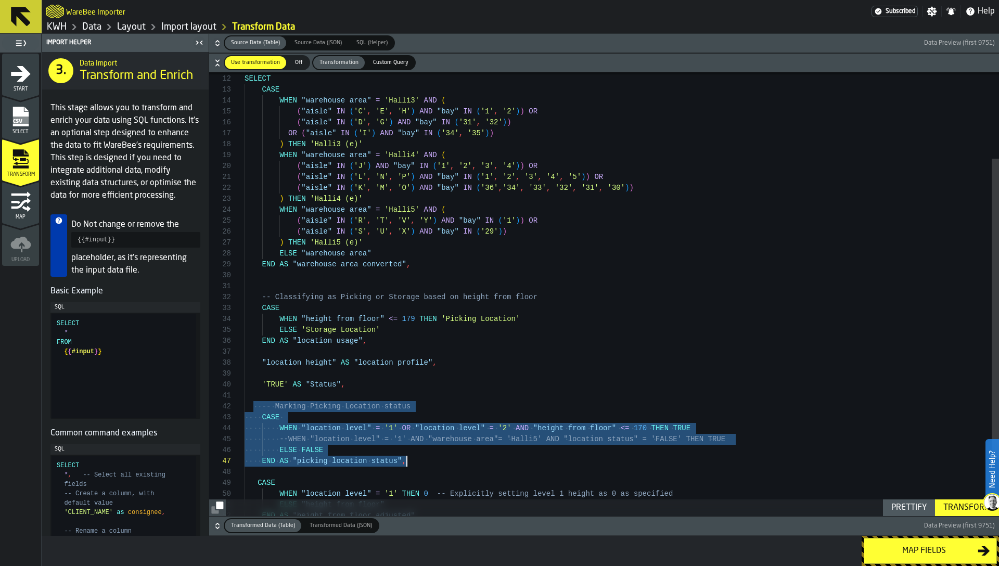
drag, startPoint x: 255, startPoint y: 408, endPoint x: 434, endPoint y: 465, distance: 188.6
click at [434, 465] on div "( "aisle" IN ( 'C' , 'E' , 'H' ) AND "bay" IN ( '1' , '2' ) ) OR ( "aisle" IN (…" at bounding box center [622, 273] width 755 height 656
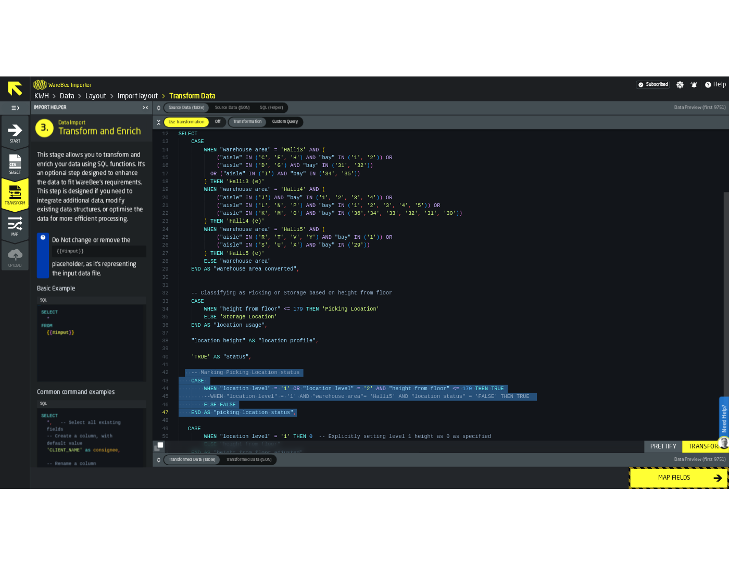
scroll to position [66, 0]
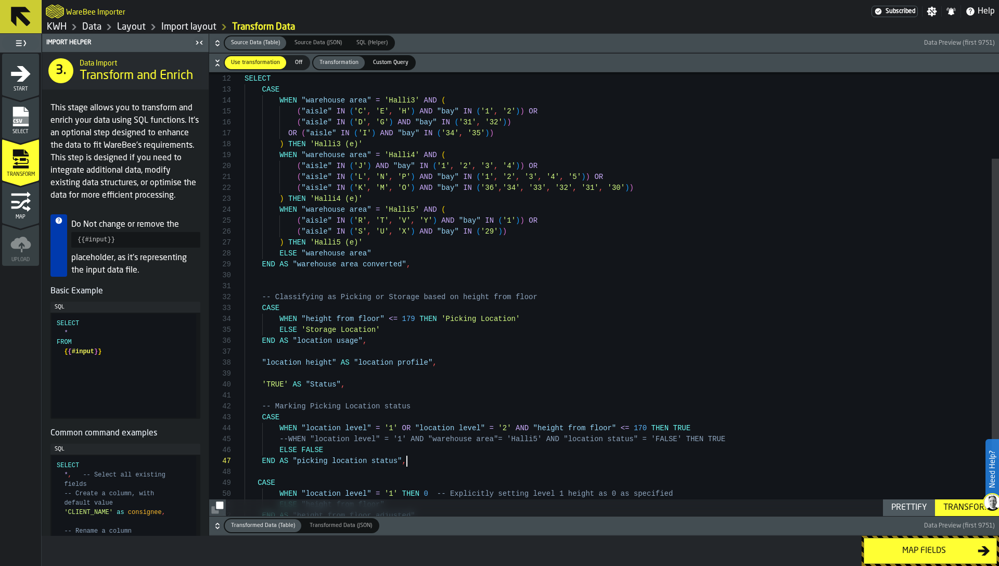
click at [413, 458] on div "( "aisle" IN ( 'C' , 'E' , 'H' ) AND "bay" IN ( '1' , '2' ) ) OR ( "aisle" IN (…" at bounding box center [622, 273] width 755 height 656
click at [24, 206] on icon "menu Map" at bounding box center [20, 202] width 21 height 21
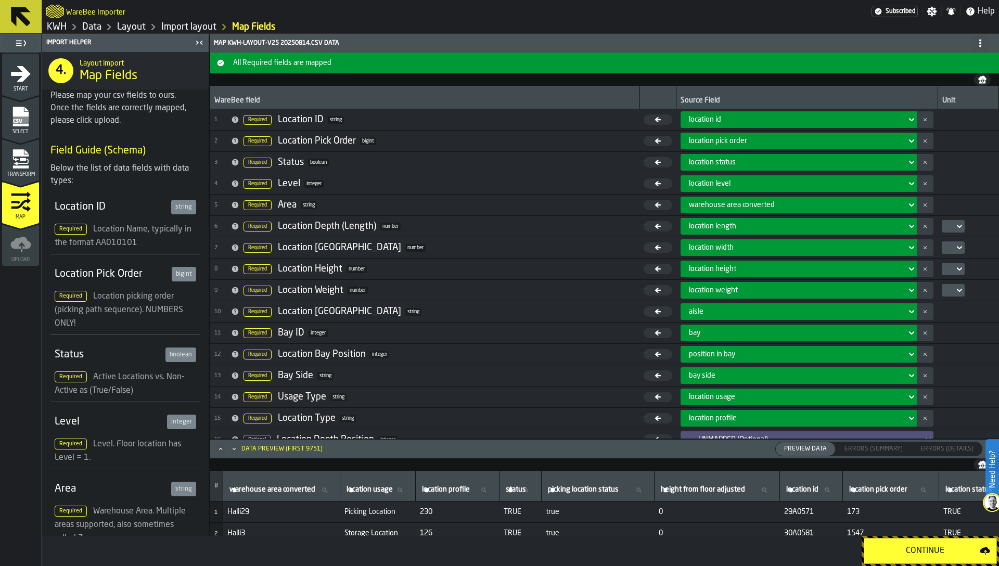
click at [708, 164] on span "location status" at bounding box center [712, 162] width 47 height 8
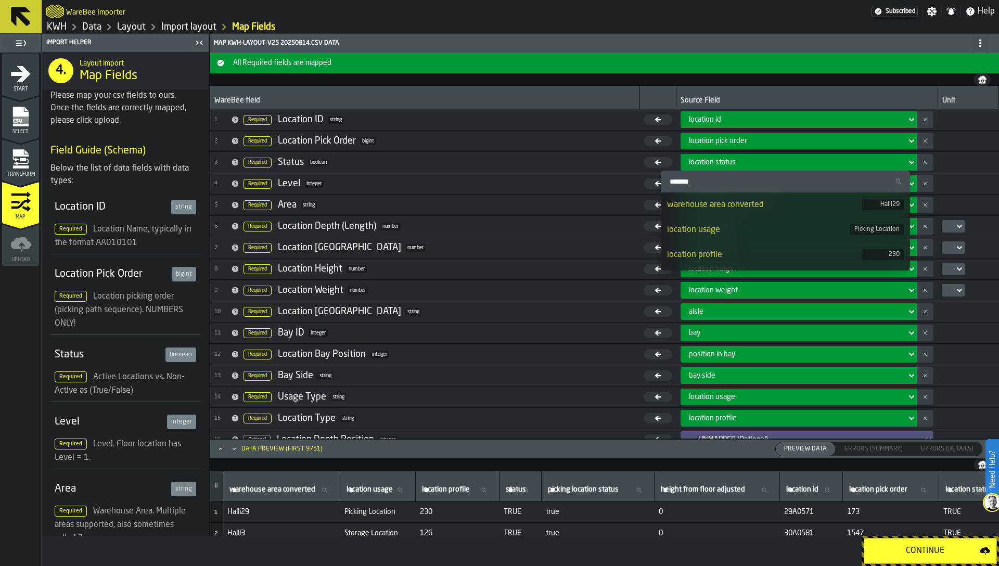
click at [708, 164] on span "location status" at bounding box center [712, 162] width 47 height 8
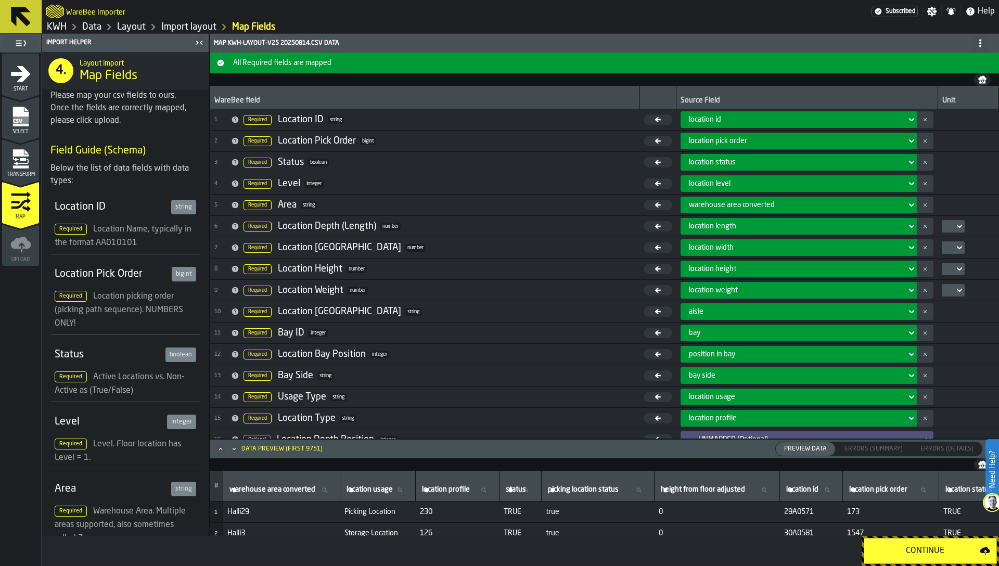
click at [697, 164] on span "location status" at bounding box center [712, 162] width 47 height 8
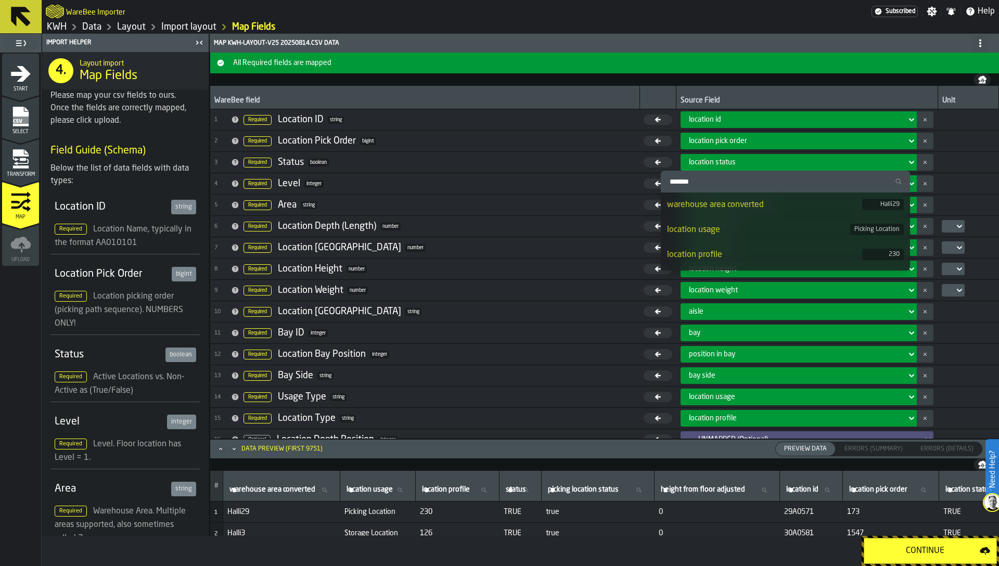
click at [693, 177] on input "Search" at bounding box center [785, 182] width 241 height 14
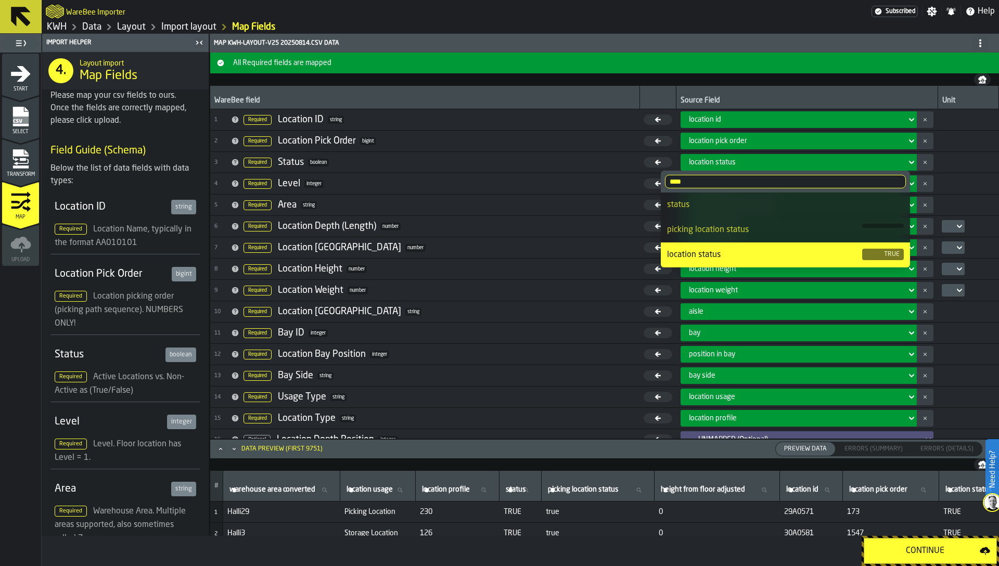
type input "****"
click at [728, 227] on div "picking location status" at bounding box center [764, 230] width 195 height 12
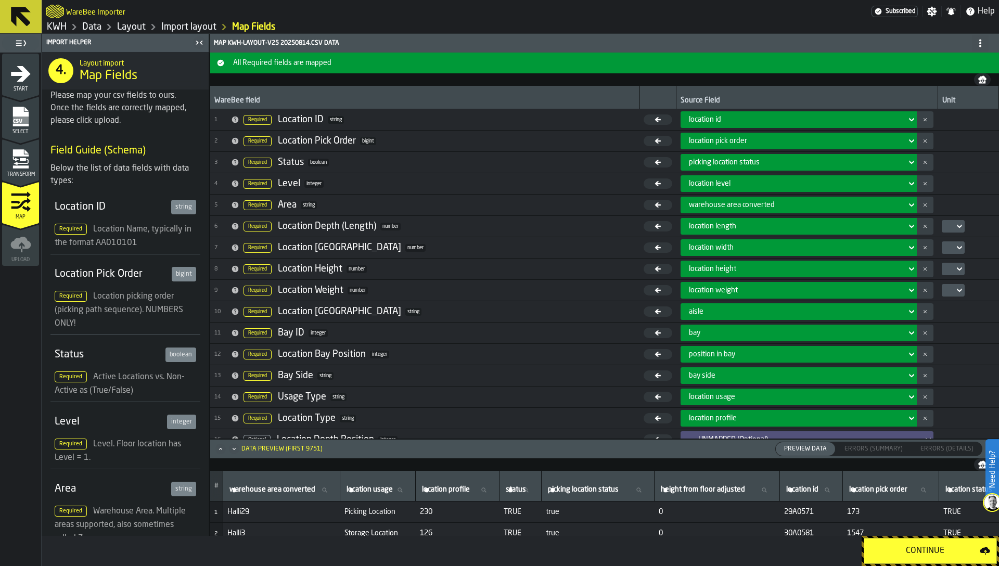
click at [694, 166] on span "picking location status" at bounding box center [724, 162] width 71 height 8
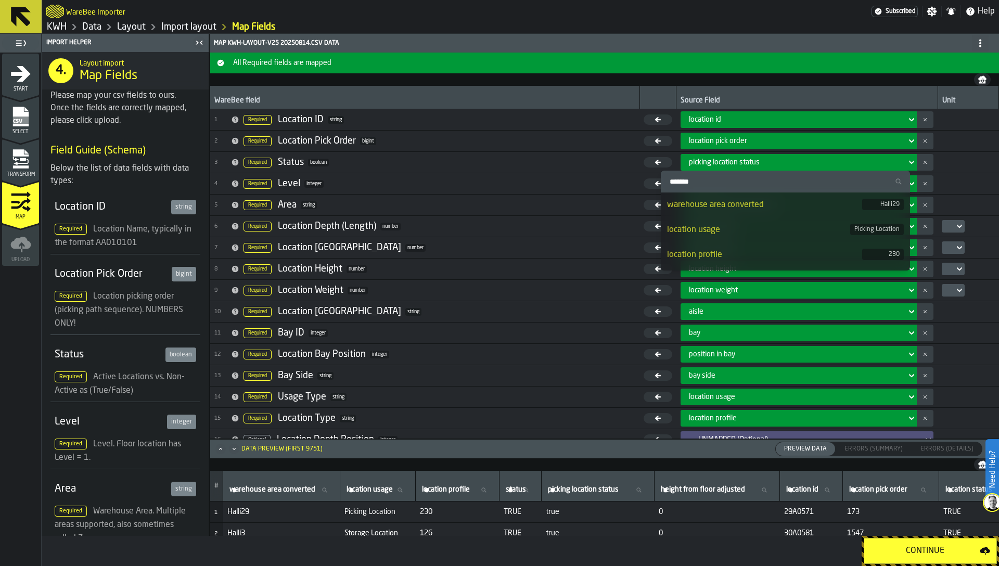
click at [697, 184] on input "Search" at bounding box center [785, 182] width 241 height 14
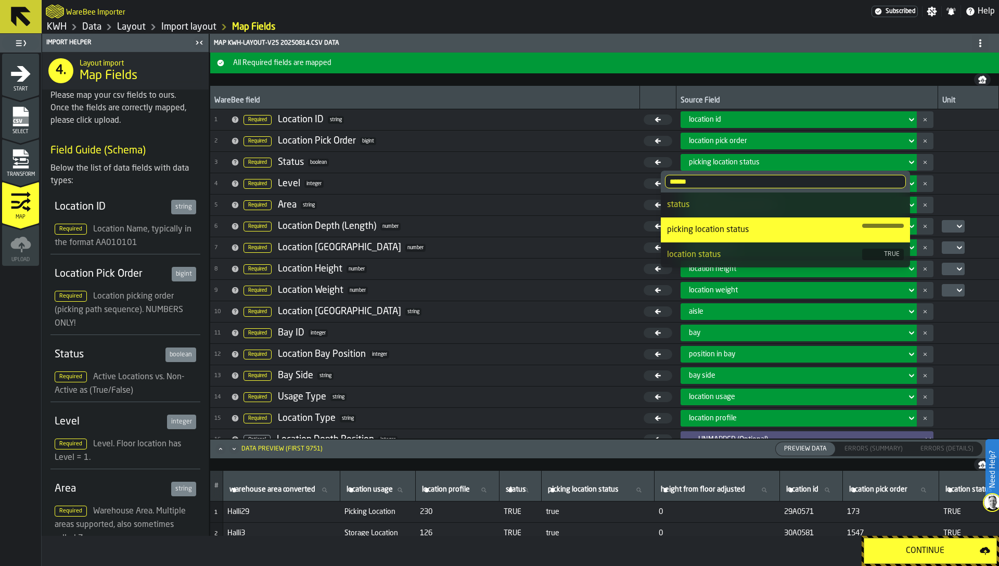
type input "******"
click at [610, 171] on td "3 Required Status boolean" at bounding box center [424, 162] width 429 height 21
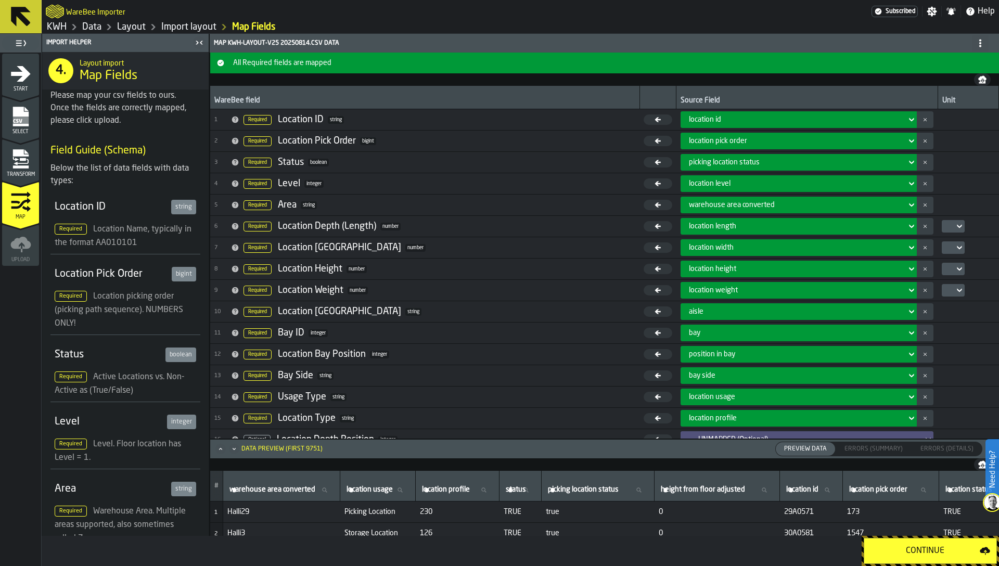
click at [689, 163] on span "picking location status" at bounding box center [724, 162] width 71 height 8
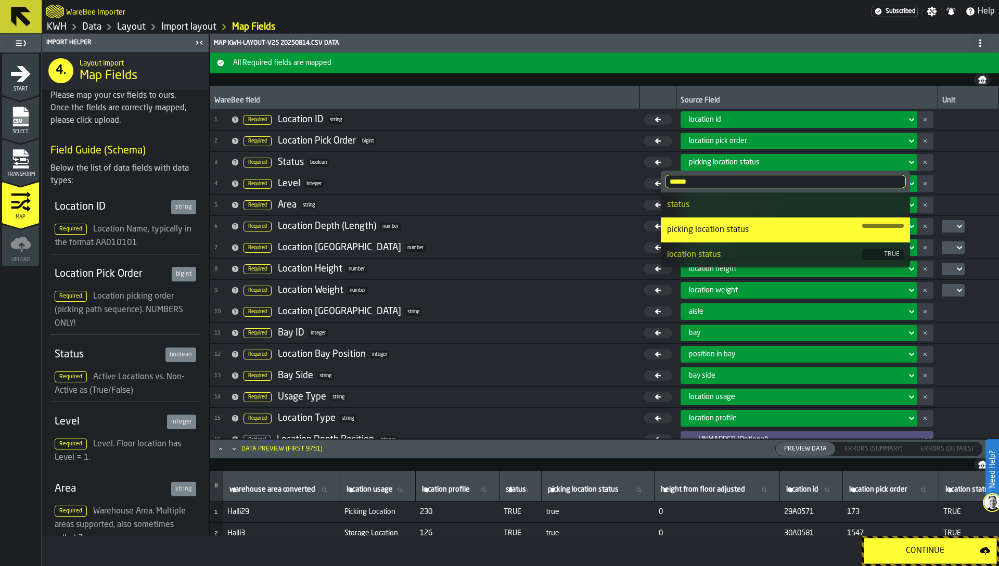
click at [708, 252] on div "location status" at bounding box center [764, 255] width 195 height 12
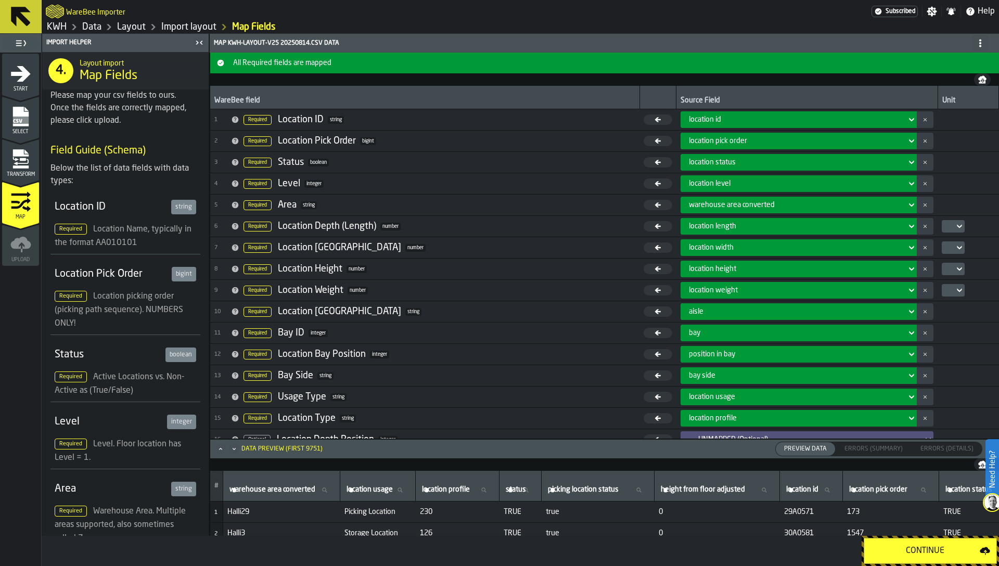
click at [708, 252] on div "location width" at bounding box center [796, 248] width 222 height 12
click at [591, 151] on td "2 Required Location Pick Order bigint" at bounding box center [424, 141] width 429 height 21
click at [921, 552] on div "Continue" at bounding box center [925, 551] width 109 height 12
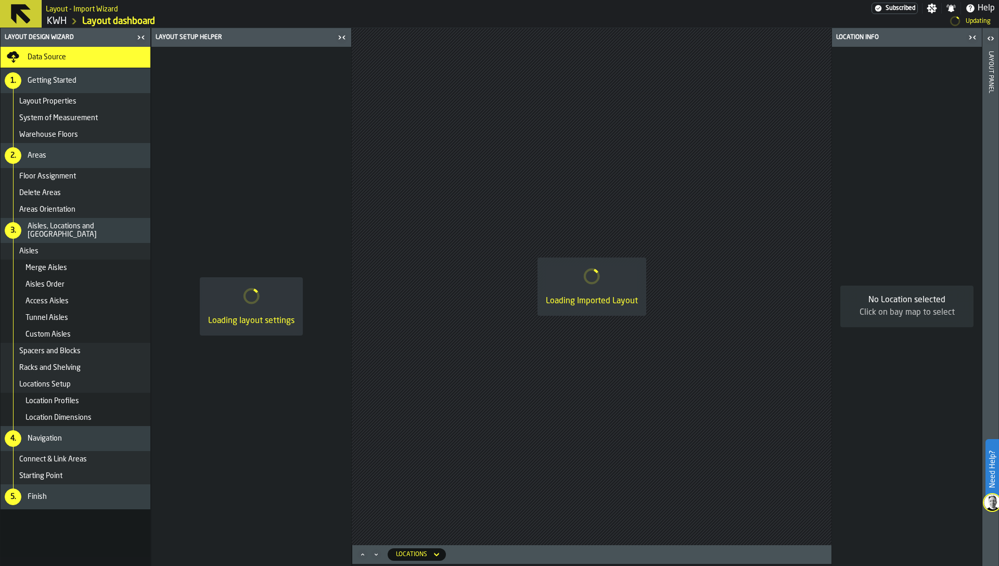
click at [62, 500] on div "Finish" at bounding box center [87, 497] width 119 height 8
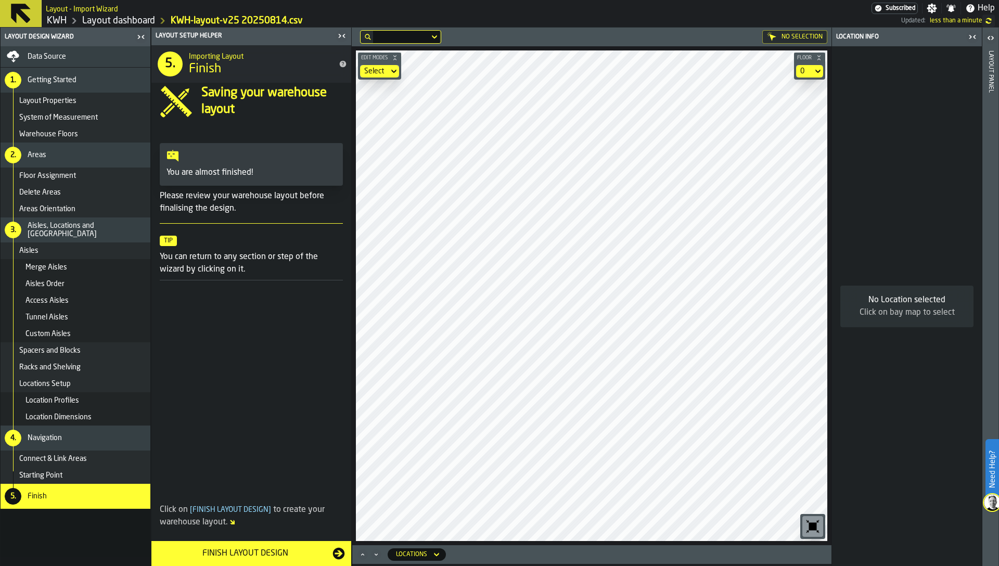
click at [258, 555] on div "Finish Layout Design" at bounding box center [245, 554] width 175 height 12
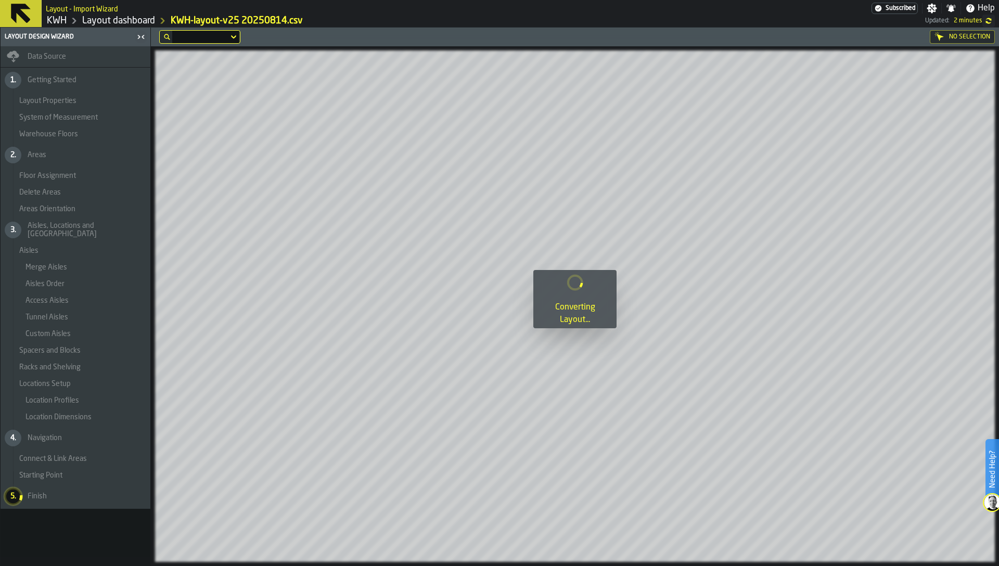
drag, startPoint x: 459, startPoint y: 340, endPoint x: 385, endPoint y: 335, distance: 74.1
click at [388, 336] on div at bounding box center [575, 297] width 848 height 539
click at [441, 293] on div at bounding box center [575, 297] width 848 height 539
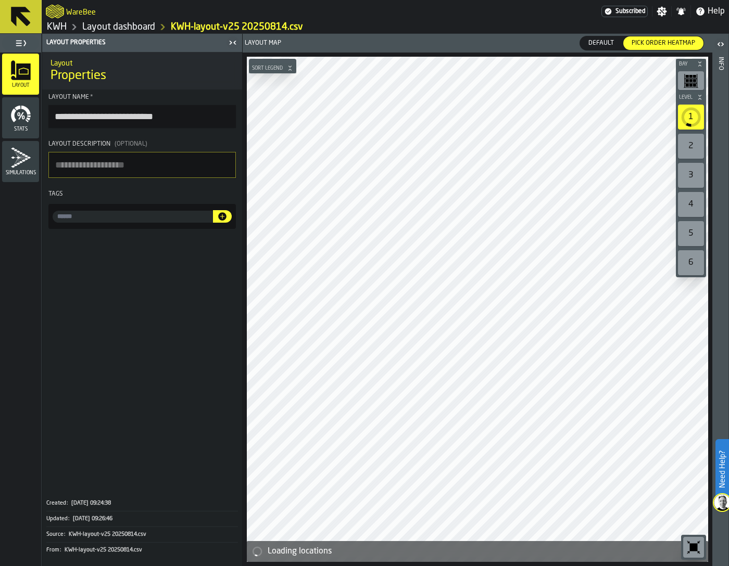
click at [191, 115] on input "**********" at bounding box center [141, 116] width 187 height 23
click at [191, 116] on input "**********" at bounding box center [141, 116] width 187 height 23
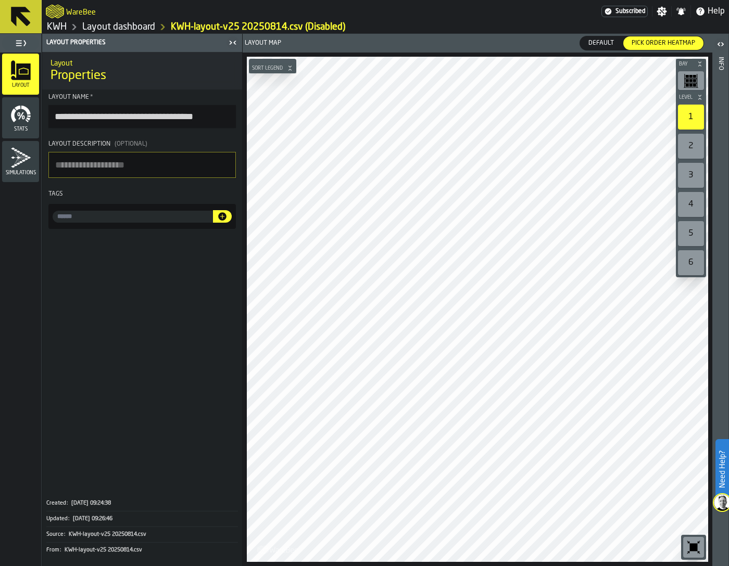
click at [193, 118] on input "**********" at bounding box center [141, 116] width 187 height 23
type input "**********"
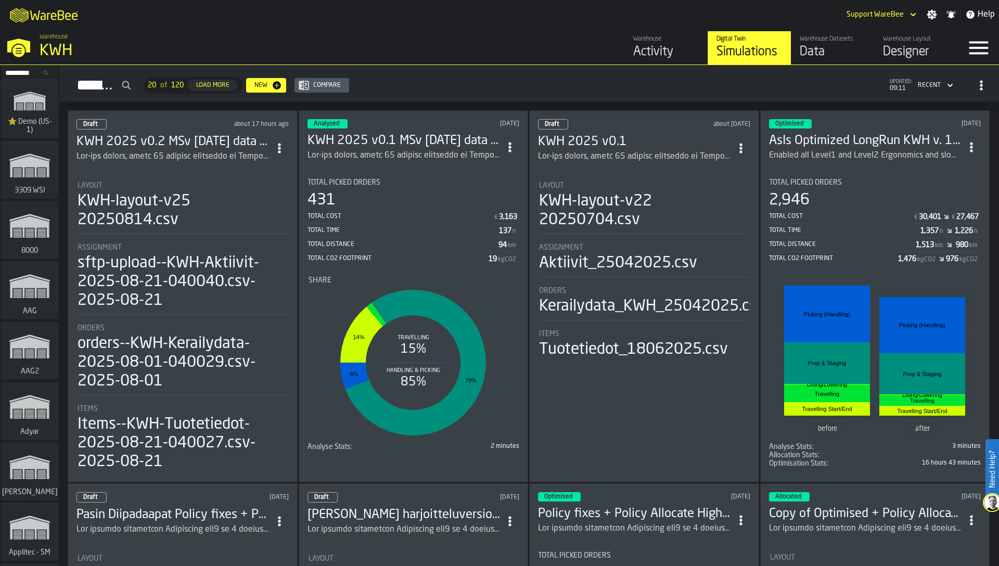
click at [187, 231] on div "Layout KWH-layout-v25 20250814.csv" at bounding box center [183, 208] width 210 height 53
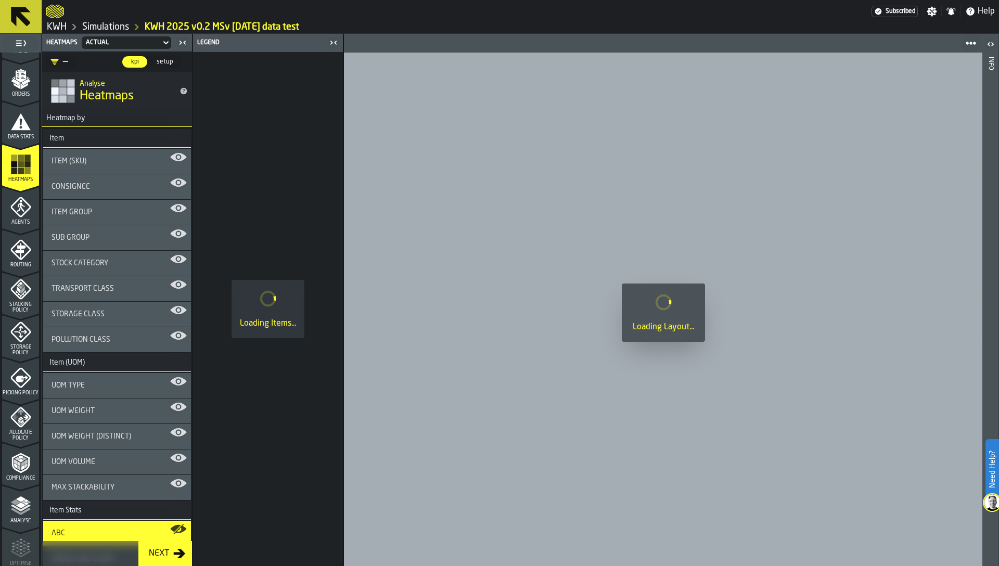
scroll to position [212, 0]
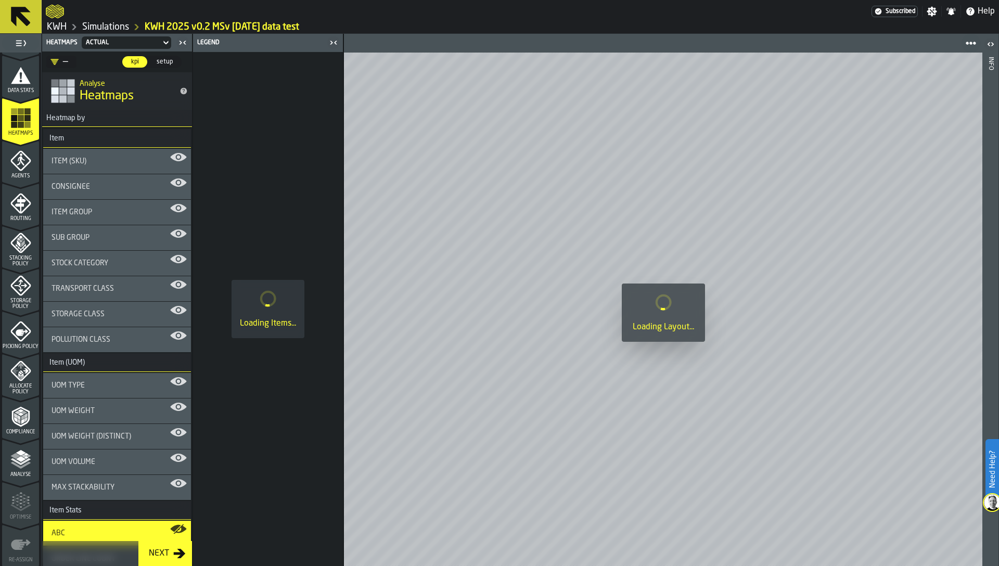
click at [20, 348] on span "Picking Policy" at bounding box center [20, 347] width 37 height 6
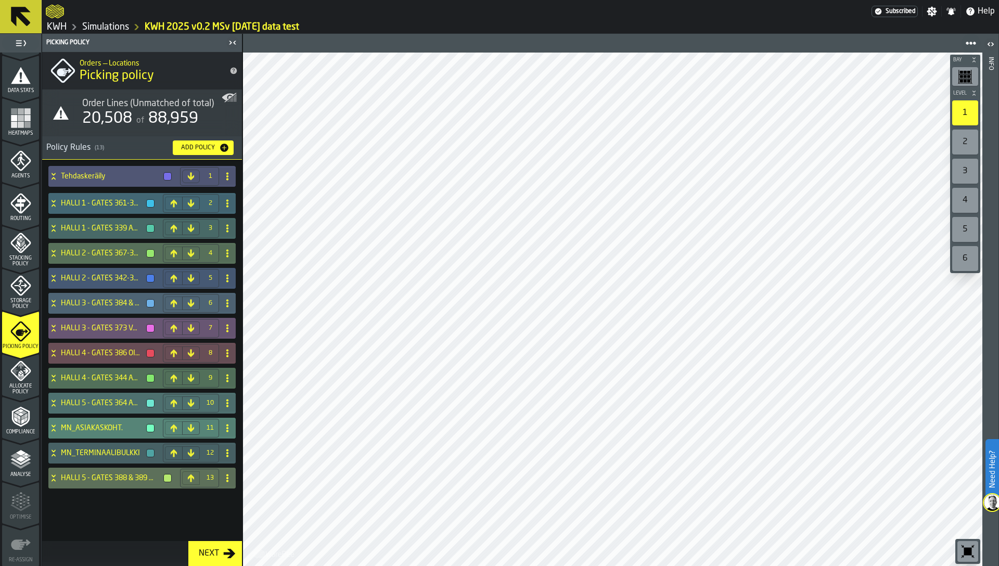
click at [104, 423] on div "MN_ASIAKASKOHT." at bounding box center [103, 428] width 110 height 21
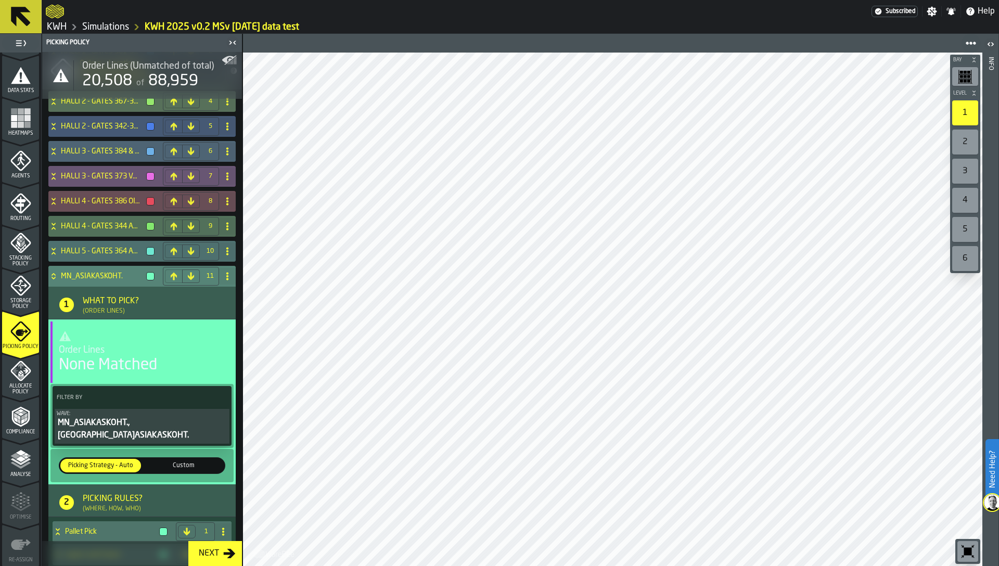
scroll to position [259, 0]
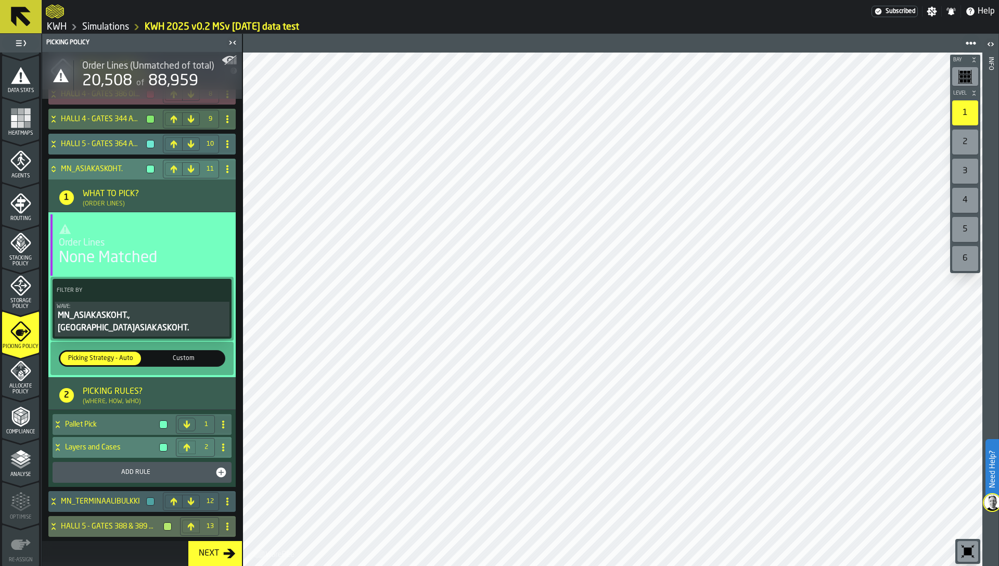
click at [93, 448] on h4 "Layers and Cases" at bounding box center [110, 447] width 90 height 8
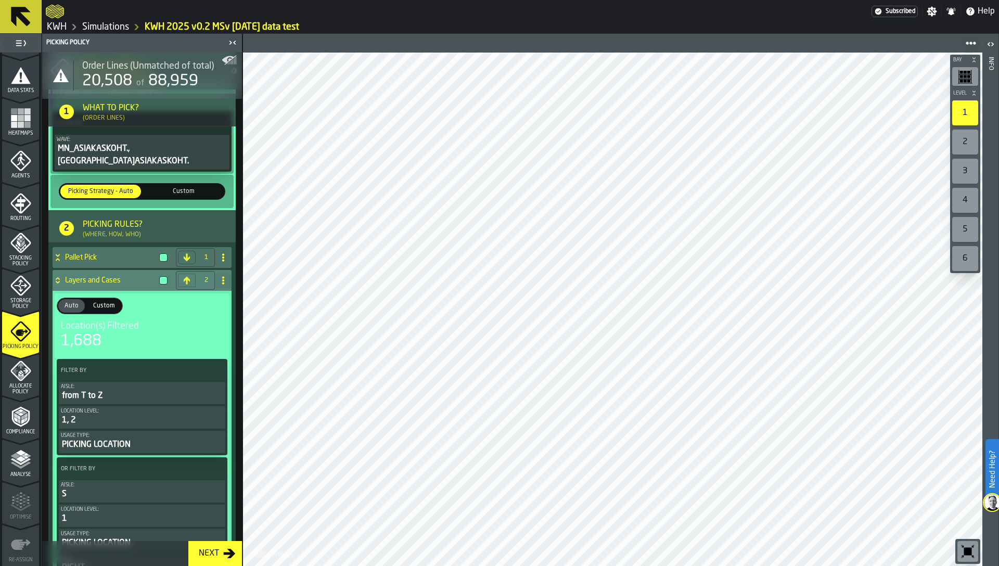
scroll to position [452, 0]
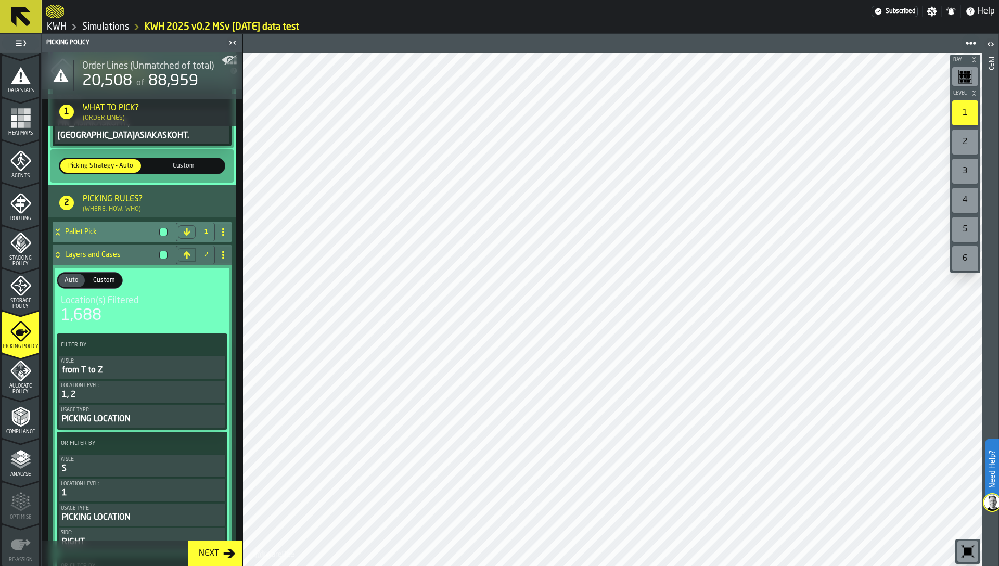
click at [78, 234] on h4 "Pallet Pick" at bounding box center [110, 232] width 90 height 8
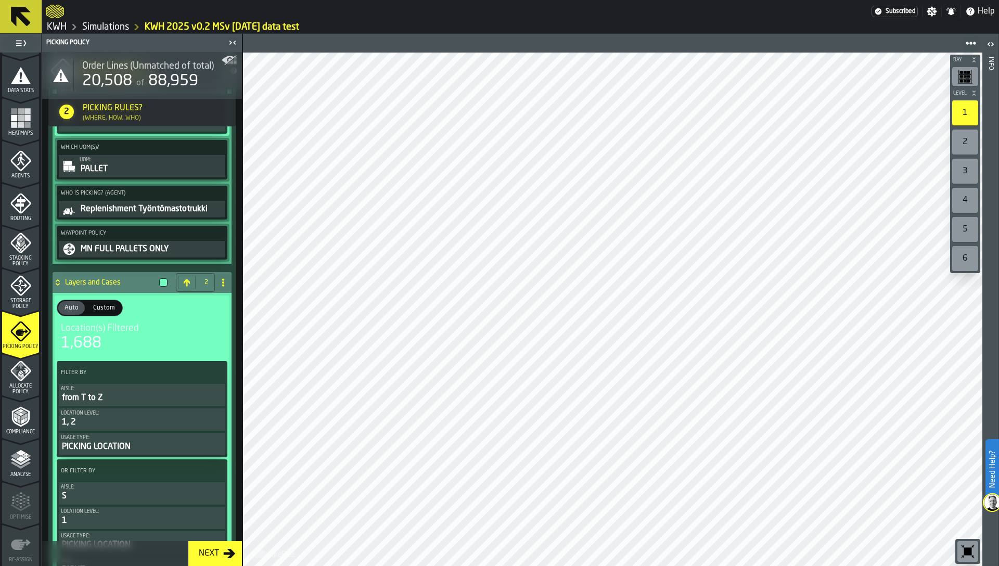
scroll to position [866, 0]
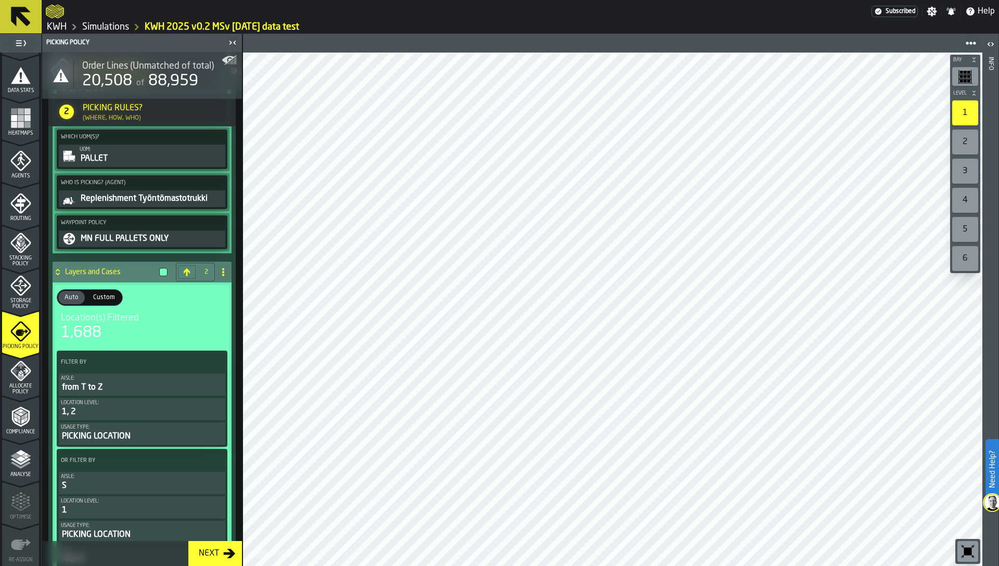
click at [111, 407] on div "1, 2" at bounding box center [142, 412] width 162 height 12
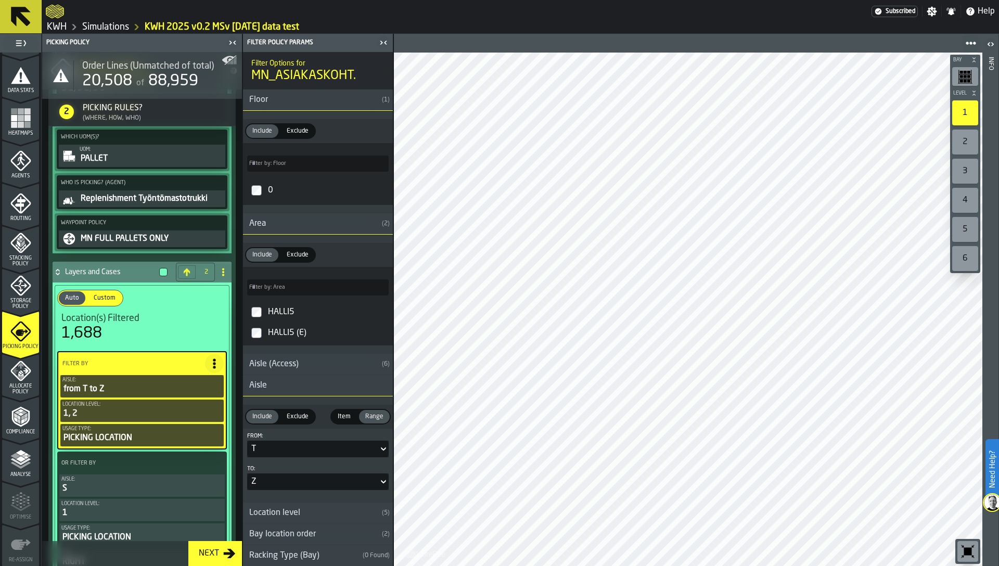
click at [115, 417] on div "1, 2" at bounding box center [141, 414] width 159 height 12
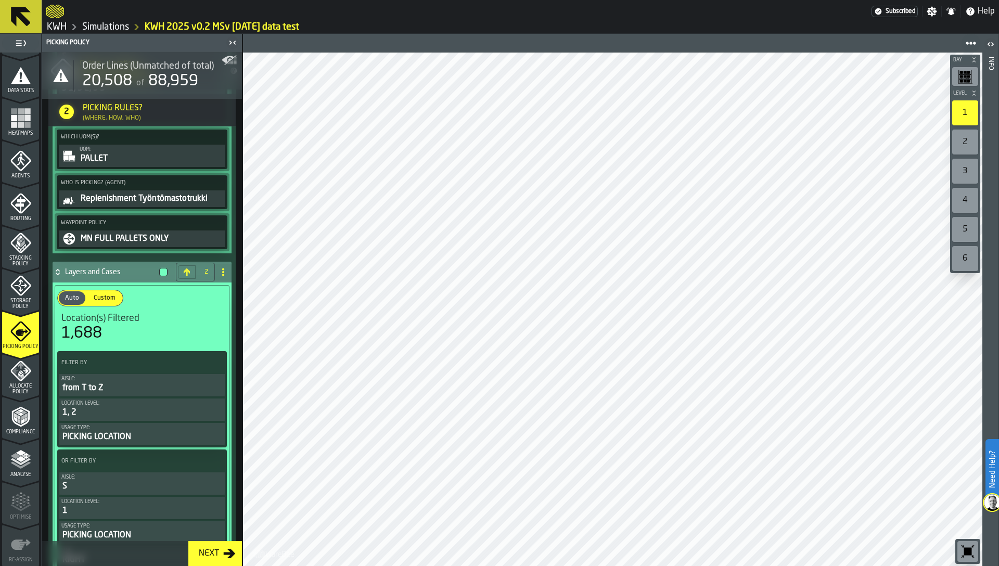
click at [93, 438] on div "PICKING LOCATION" at bounding box center [141, 437] width 161 height 12
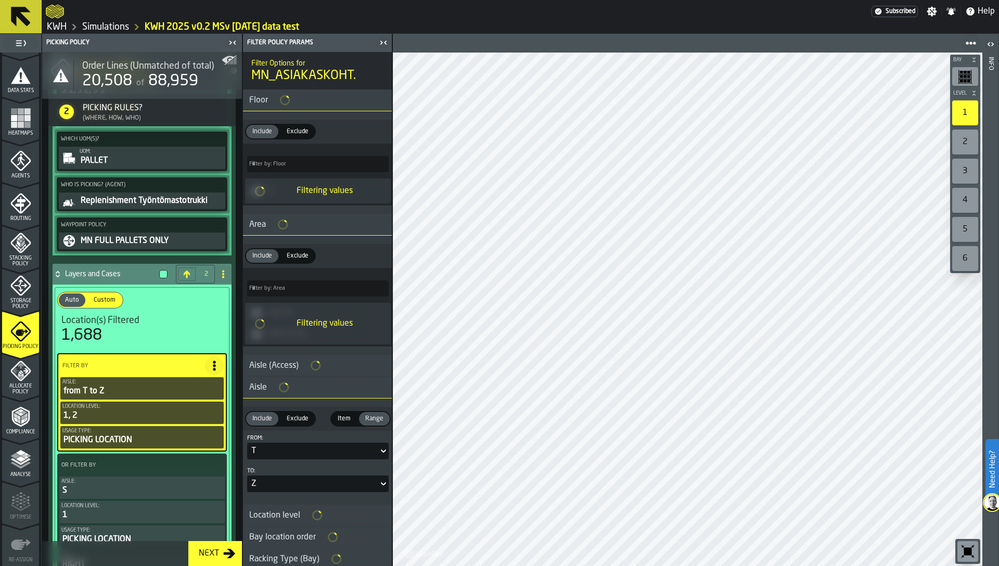
scroll to position [868, 0]
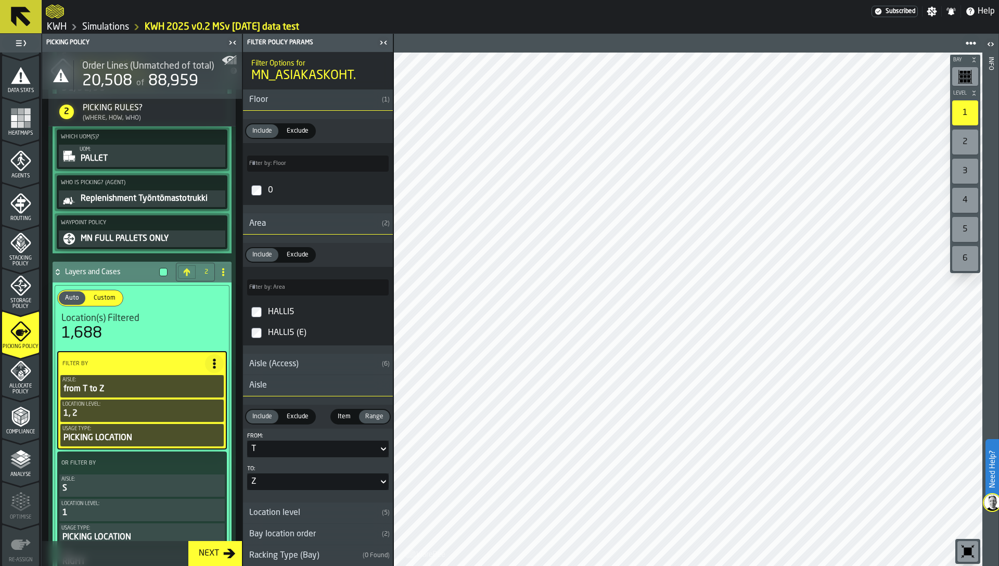
click at [14, 132] on span "Heatmaps" at bounding box center [20, 134] width 37 height 6
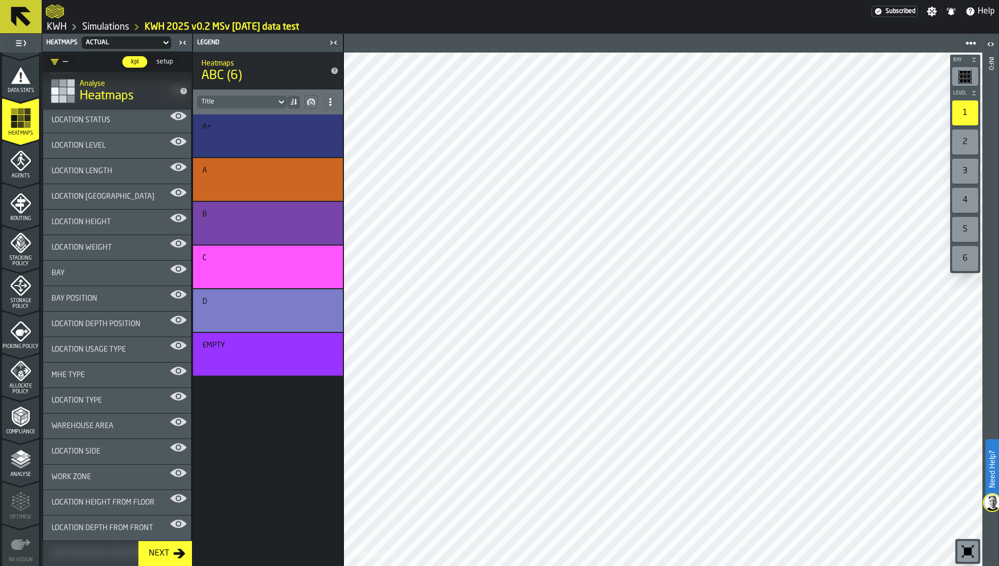
scroll to position [969, 0]
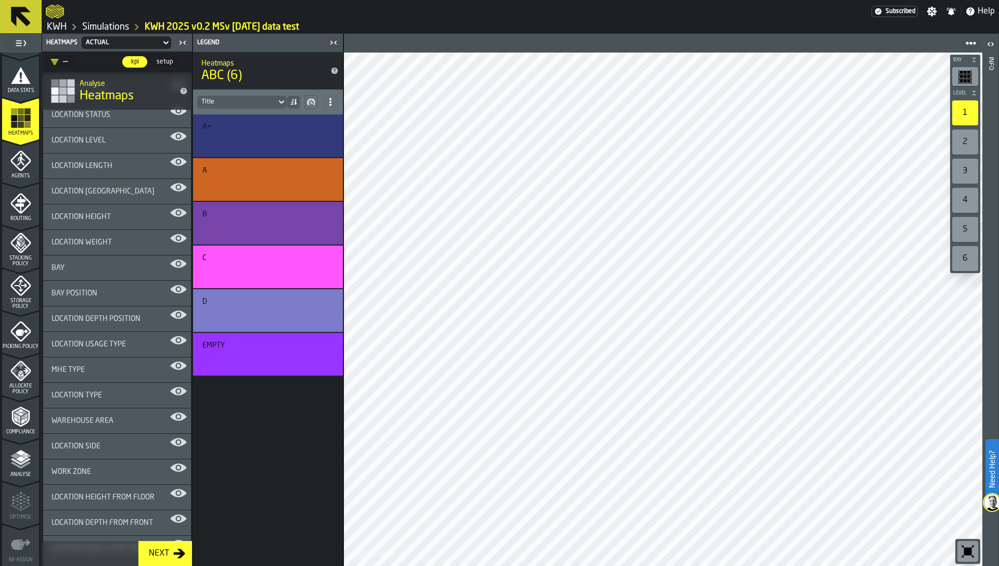
click at [93, 348] on span "Location Usage Type" at bounding box center [89, 344] width 74 height 8
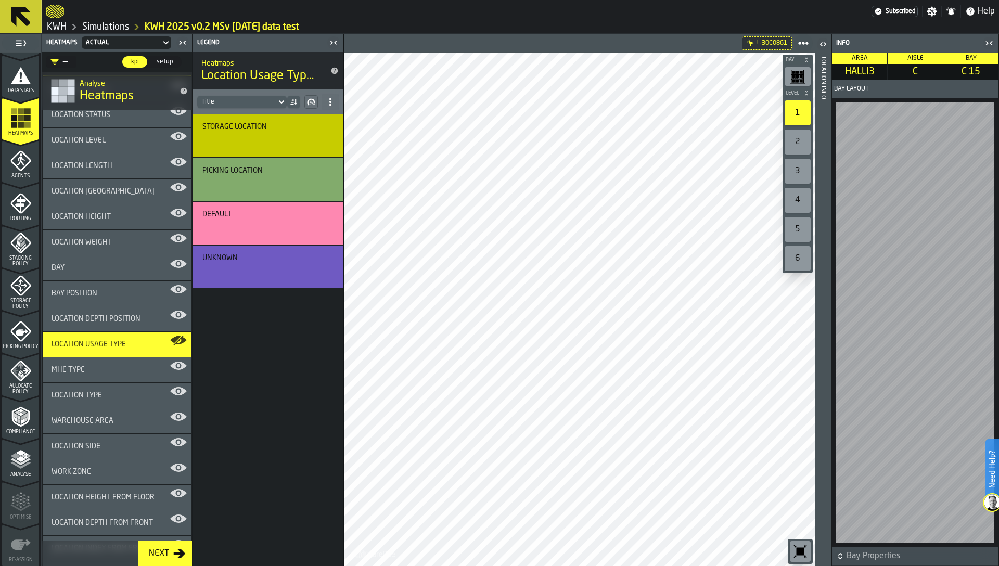
click at [677, 290] on div at bounding box center [579, 310] width 471 height 514
click at [827, 88] on div "Location Info" at bounding box center [823, 309] width 7 height 509
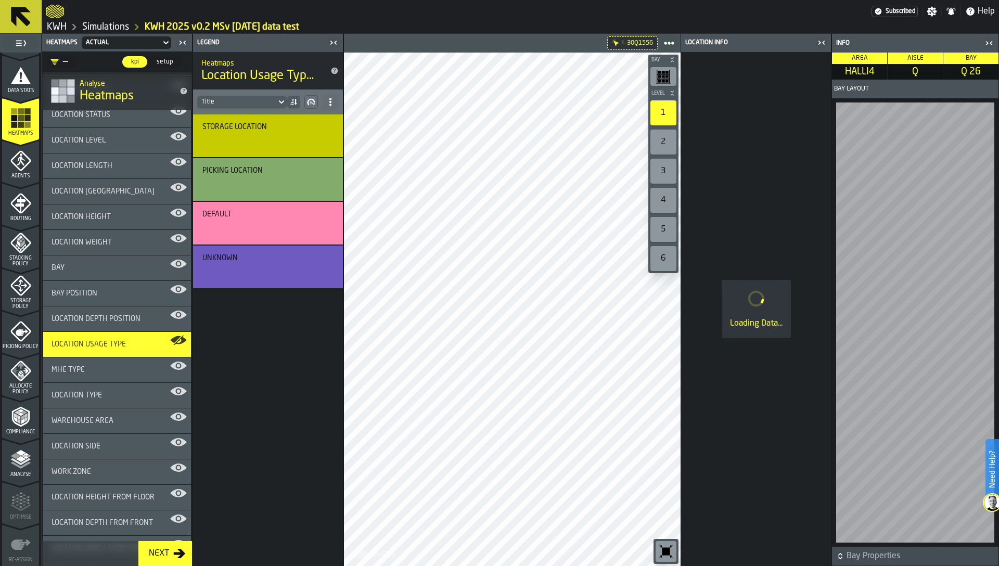
click at [187, 41] on icon "button-toggle-Close me" at bounding box center [182, 42] width 12 height 12
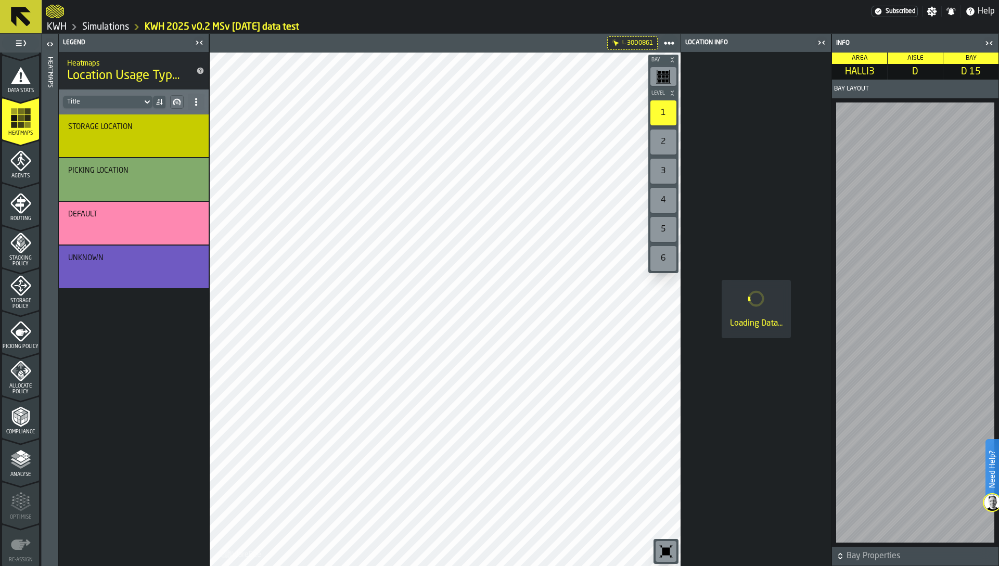
click at [47, 283] on div "Heatmaps" at bounding box center [49, 309] width 7 height 509
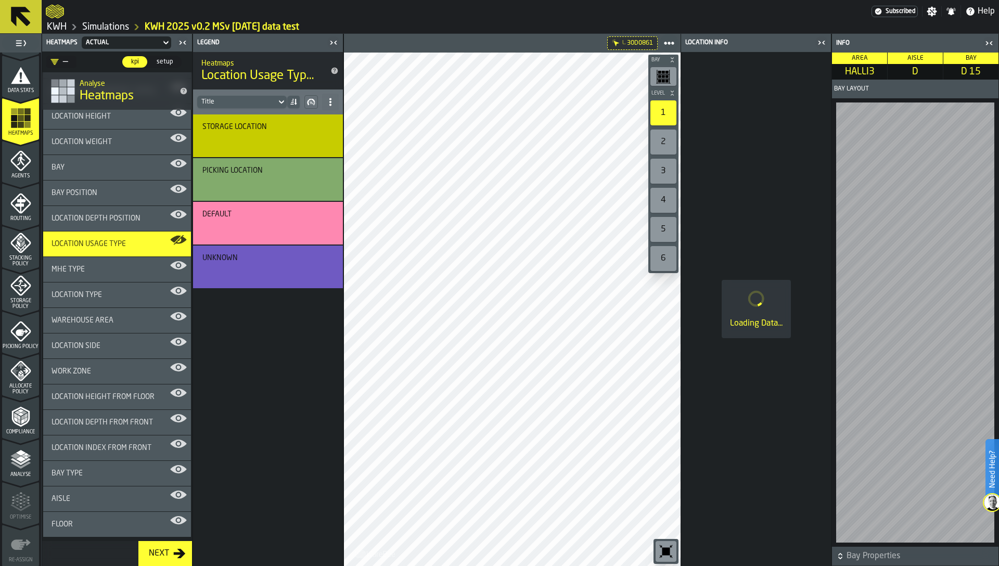
scroll to position [1015, 0]
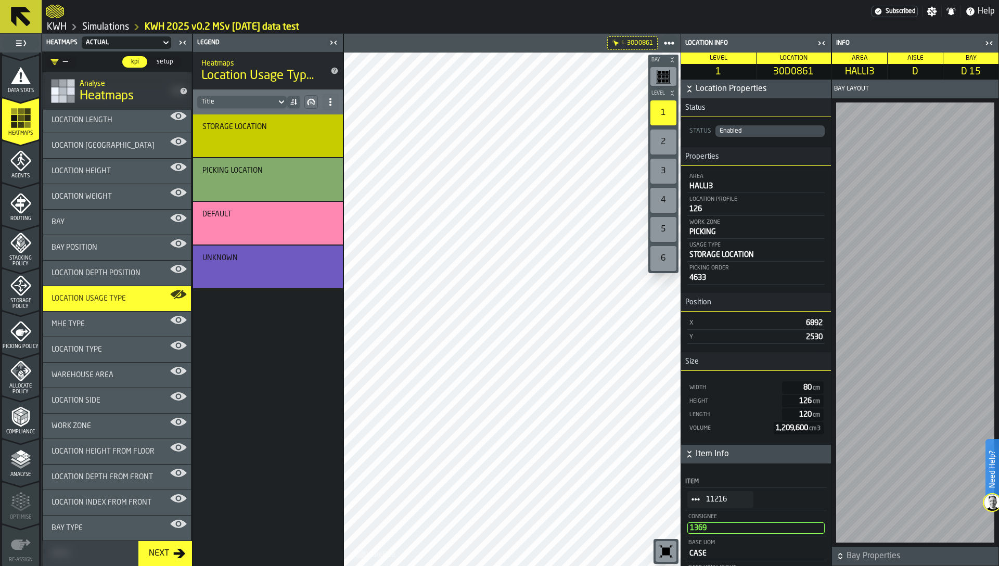
click at [822, 41] on icon "button-toggle-Close me" at bounding box center [822, 43] width 12 height 12
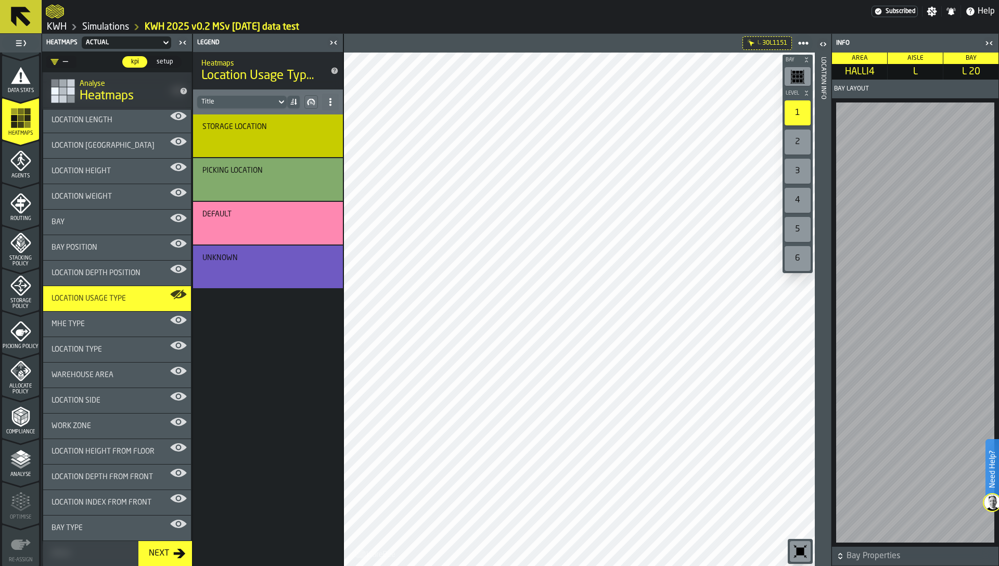
click at [84, 326] on span "MHE Type" at bounding box center [68, 324] width 33 height 8
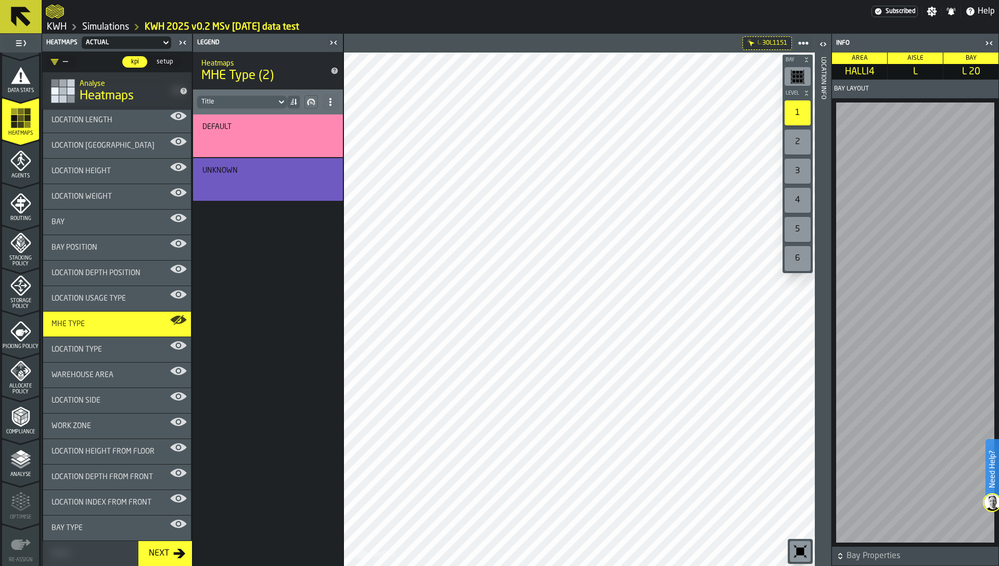
click at [86, 344] on div "Location Type" at bounding box center [117, 349] width 148 height 25
